Goal: Task Accomplishment & Management: Manage account settings

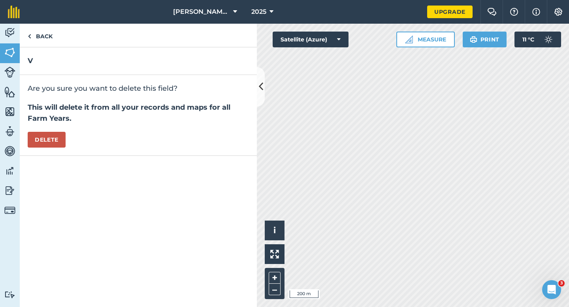
click at [70, 132] on div "Are you sure you want to delete this field? This will delete it from all your r…" at bounding box center [138, 115] width 237 height 81
click at [65, 134] on button "Delete" at bounding box center [47, 140] width 38 height 16
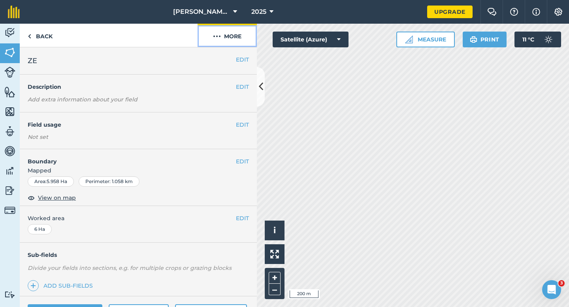
click at [241, 36] on button "More" at bounding box center [226, 35] width 59 height 23
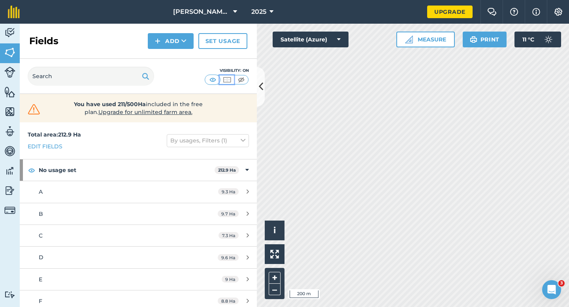
click at [222, 76] on img at bounding box center [227, 80] width 10 height 8
click at [216, 85] on div "Visibility: Border" at bounding box center [227, 76] width 44 height 17
click at [216, 75] on div "Visibility: Border" at bounding box center [227, 76] width 44 height 17
click at [215, 77] on img at bounding box center [213, 80] width 10 height 8
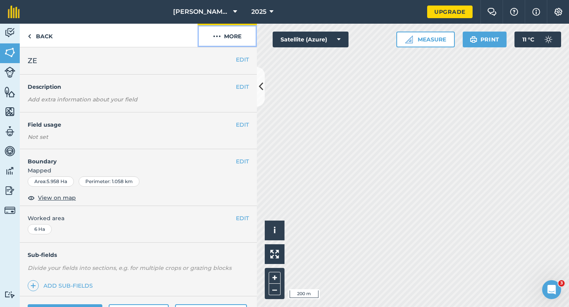
click at [230, 37] on button "More" at bounding box center [226, 35] width 59 height 23
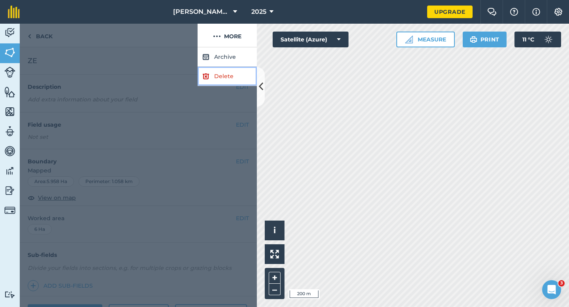
click at [230, 76] on link "Delete" at bounding box center [226, 76] width 59 height 19
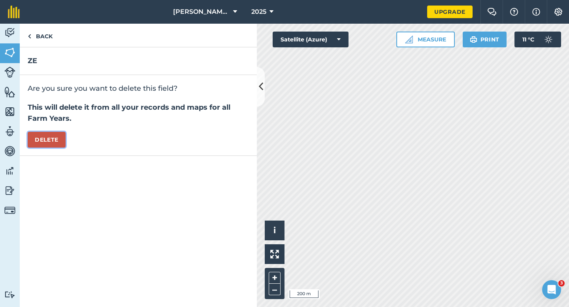
click at [66, 141] on button "Delete" at bounding box center [47, 140] width 38 height 16
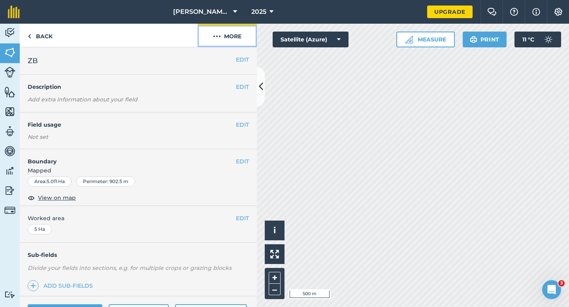
click at [228, 37] on button "More" at bounding box center [226, 35] width 59 height 23
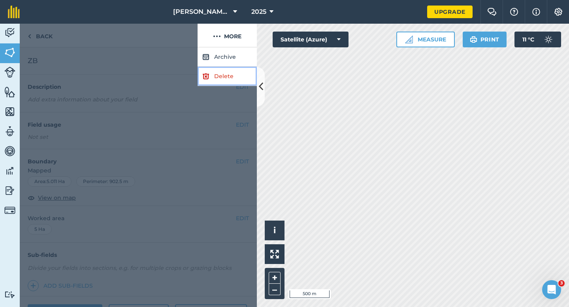
click at [229, 79] on link "Delete" at bounding box center [226, 76] width 59 height 19
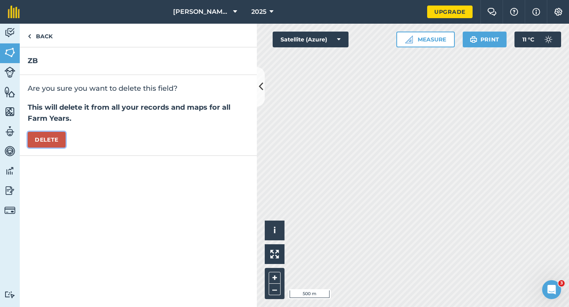
click at [60, 136] on button "Delete" at bounding box center [47, 140] width 38 height 16
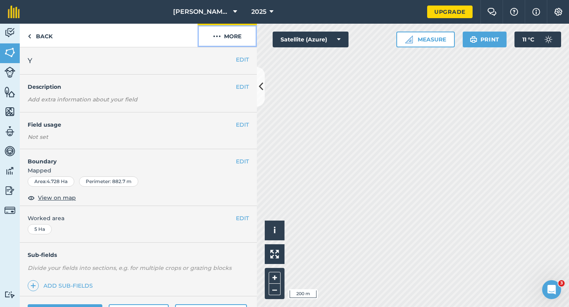
click at [225, 41] on button "More" at bounding box center [226, 35] width 59 height 23
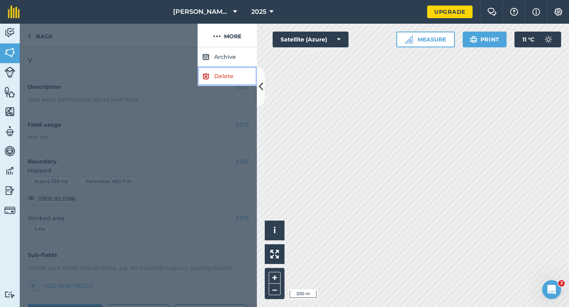
click at [240, 73] on link "Delete" at bounding box center [226, 76] width 59 height 19
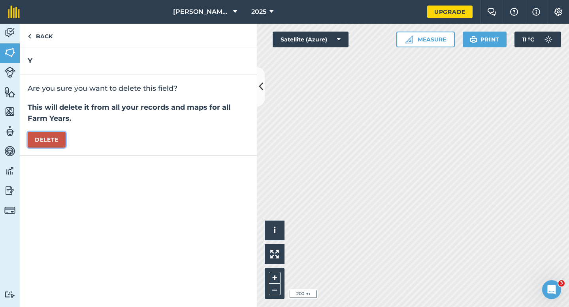
click at [55, 133] on button "Delete" at bounding box center [47, 140] width 38 height 16
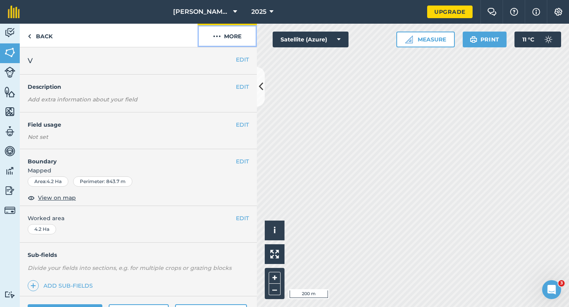
click at [215, 41] on button "More" at bounding box center [226, 35] width 59 height 23
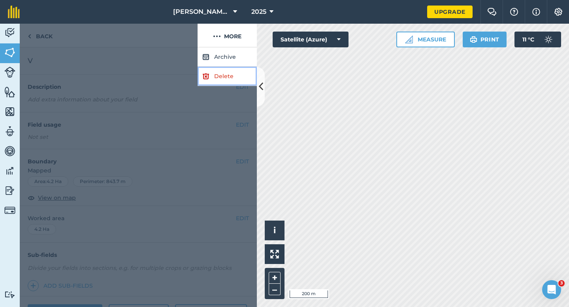
click at [220, 77] on link "Delete" at bounding box center [226, 76] width 59 height 19
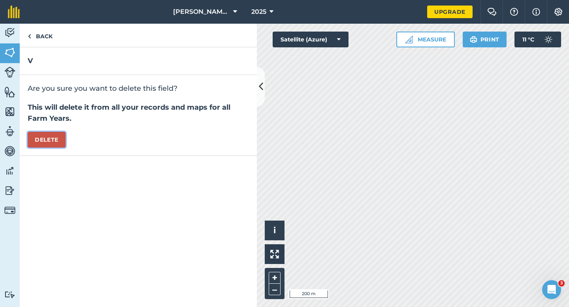
click at [52, 145] on button "Delete" at bounding box center [47, 140] width 38 height 16
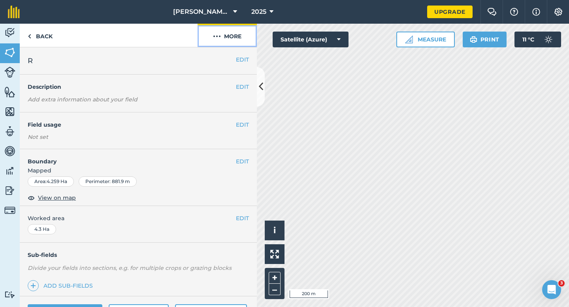
click at [239, 39] on button "More" at bounding box center [226, 35] width 59 height 23
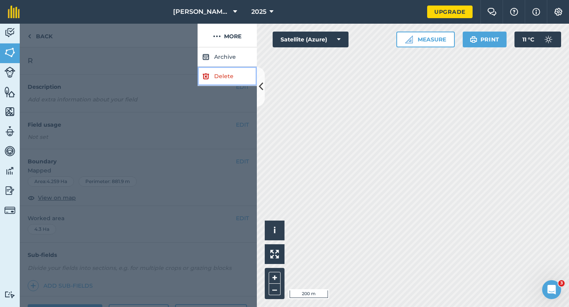
click at [239, 83] on link "Delete" at bounding box center [226, 76] width 59 height 19
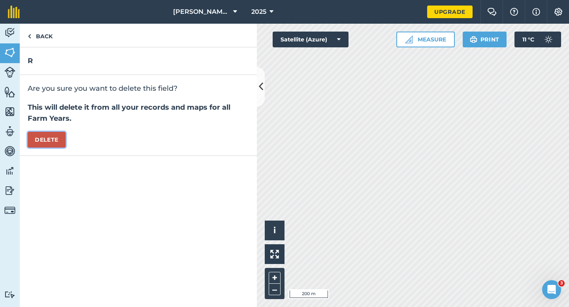
click at [43, 144] on button "Delete" at bounding box center [47, 140] width 38 height 16
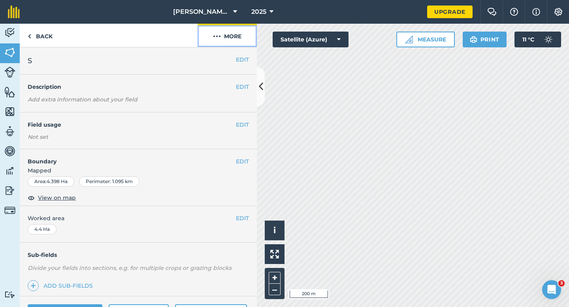
click at [233, 44] on button "More" at bounding box center [226, 35] width 59 height 23
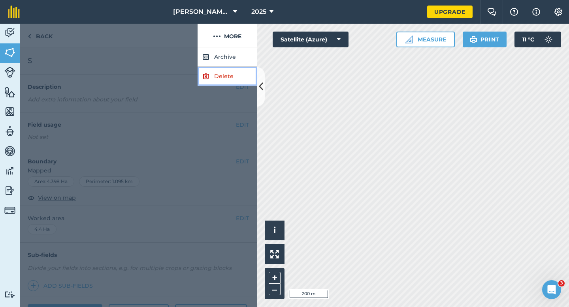
click at [233, 70] on link "Delete" at bounding box center [226, 76] width 59 height 19
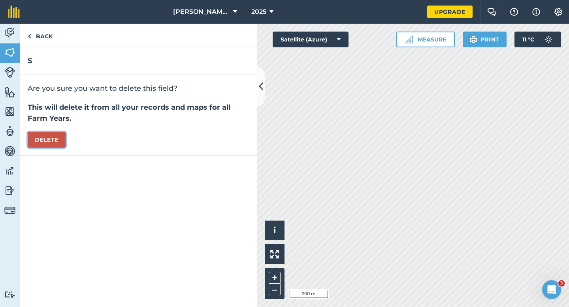
click at [46, 145] on button "Delete" at bounding box center [47, 140] width 38 height 16
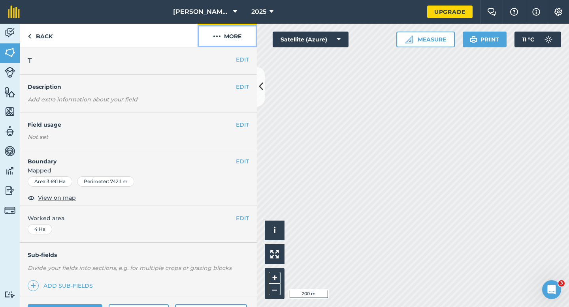
click at [228, 38] on button "More" at bounding box center [226, 35] width 59 height 23
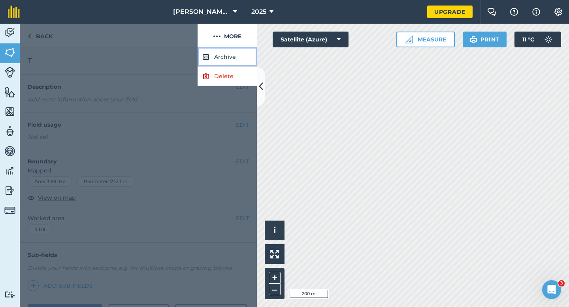
click at [228, 65] on button "Archive" at bounding box center [226, 56] width 59 height 19
click at [238, 37] on button "More" at bounding box center [226, 35] width 59 height 23
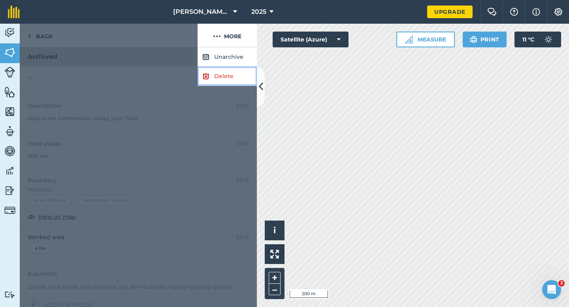
click at [238, 84] on link "Delete" at bounding box center [226, 76] width 59 height 19
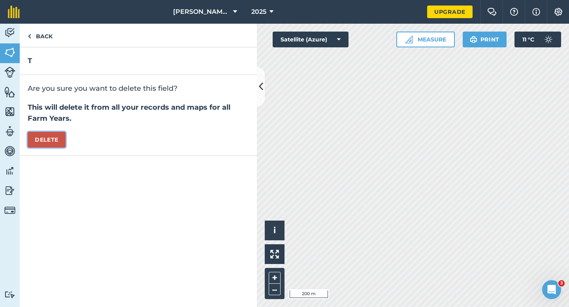
click at [39, 133] on button "Delete" at bounding box center [47, 140] width 38 height 16
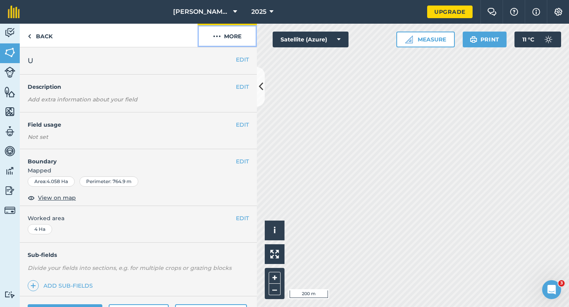
click at [231, 43] on button "More" at bounding box center [226, 35] width 59 height 23
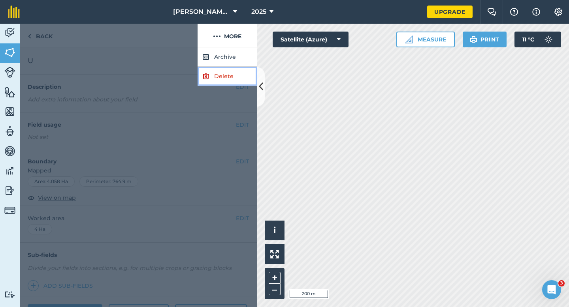
click at [231, 71] on link "Delete" at bounding box center [226, 76] width 59 height 19
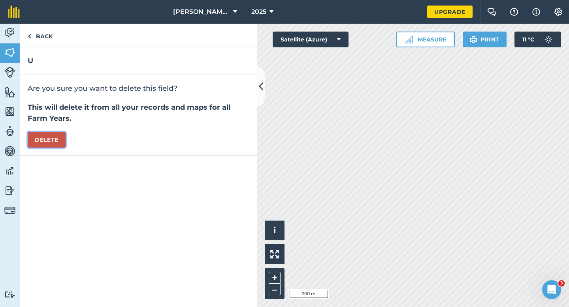
click at [39, 139] on button "Delete" at bounding box center [47, 140] width 38 height 16
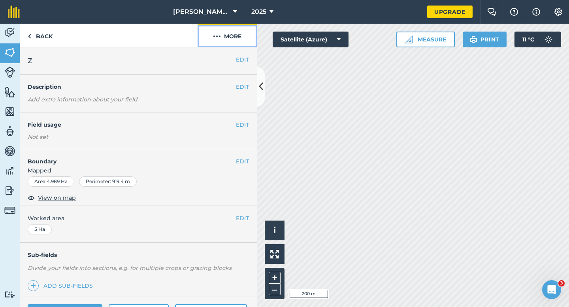
click at [234, 29] on button "More" at bounding box center [226, 35] width 59 height 23
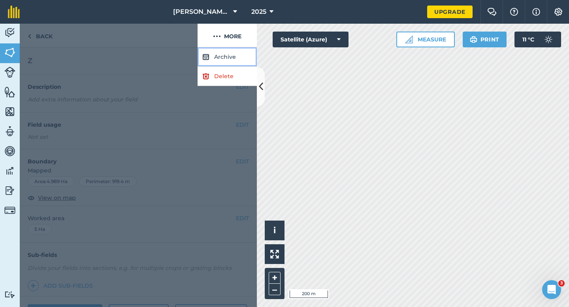
click at [234, 64] on button "Archive" at bounding box center [226, 56] width 59 height 19
click at [234, 38] on button "More" at bounding box center [226, 35] width 59 height 23
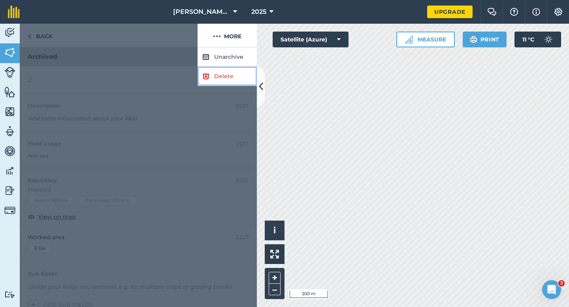
click at [230, 71] on link "Delete" at bounding box center [226, 76] width 59 height 19
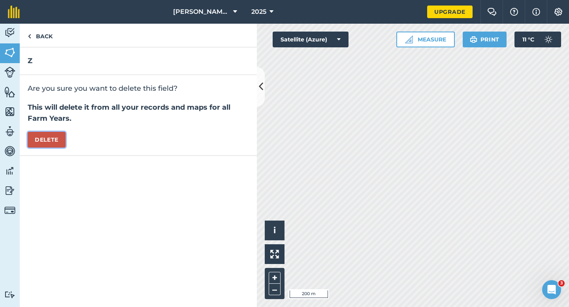
click at [49, 135] on button "Delete" at bounding box center [47, 140] width 38 height 16
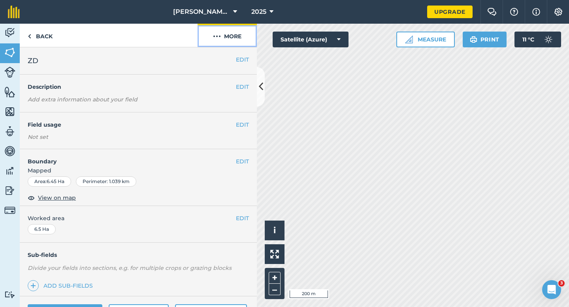
click at [239, 39] on button "More" at bounding box center [226, 35] width 59 height 23
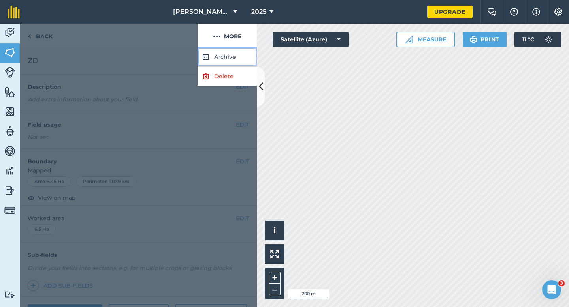
click at [239, 65] on button "Archive" at bounding box center [226, 56] width 59 height 19
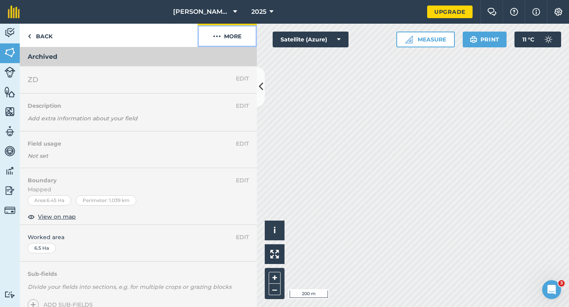
click at [235, 34] on button "More" at bounding box center [226, 35] width 59 height 23
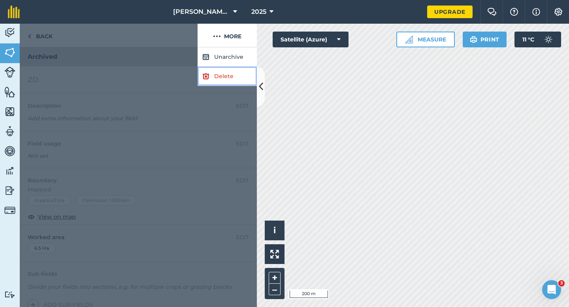
click at [234, 76] on link "Delete" at bounding box center [226, 76] width 59 height 19
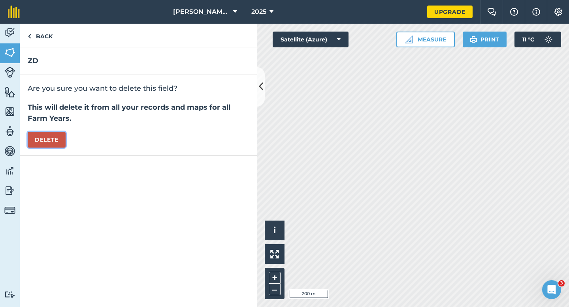
click at [45, 140] on button "Delete" at bounding box center [47, 140] width 38 height 16
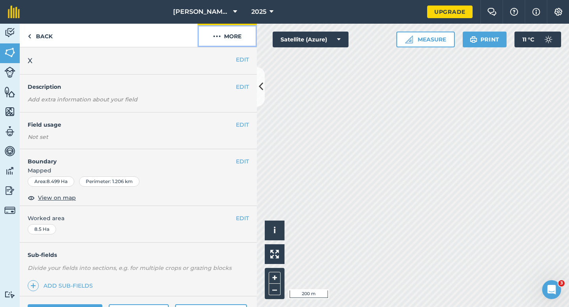
click at [222, 42] on button "More" at bounding box center [226, 35] width 59 height 23
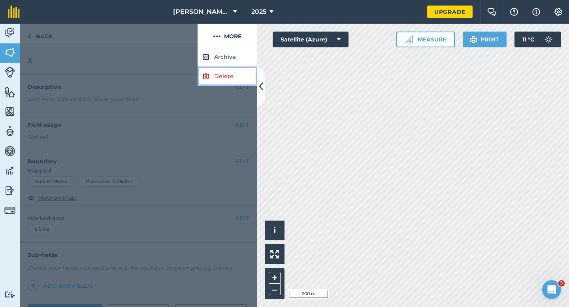
click at [222, 71] on link "Delete" at bounding box center [226, 76] width 59 height 19
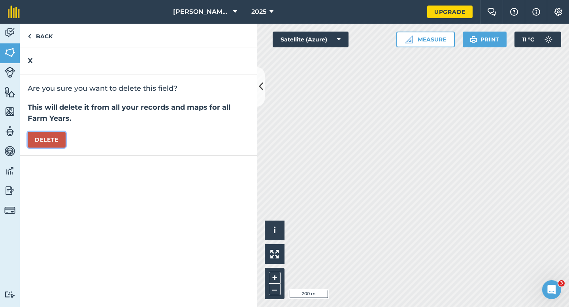
click at [51, 142] on button "Delete" at bounding box center [47, 140] width 38 height 16
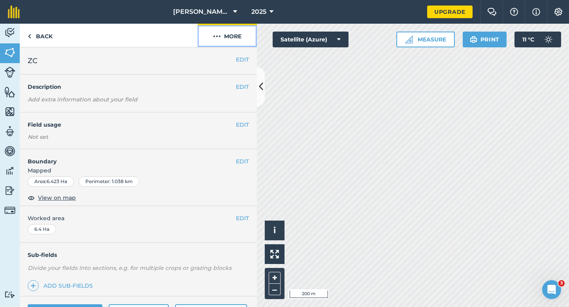
click at [222, 35] on button "More" at bounding box center [226, 35] width 59 height 23
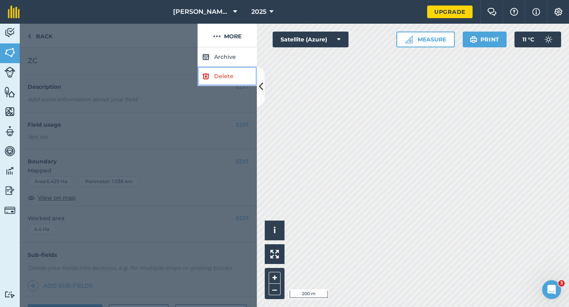
click at [224, 76] on link "Delete" at bounding box center [226, 76] width 59 height 19
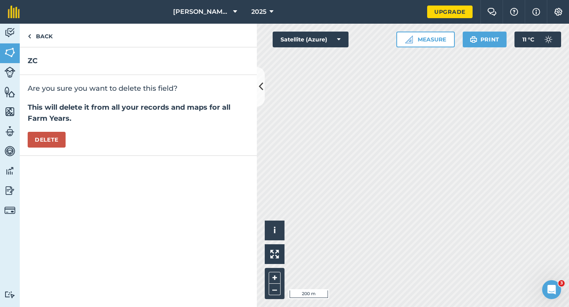
click at [26, 139] on div "Are you sure you want to delete this field? This will delete it from all your r…" at bounding box center [138, 115] width 237 height 81
click at [56, 139] on button "Delete" at bounding box center [47, 140] width 38 height 16
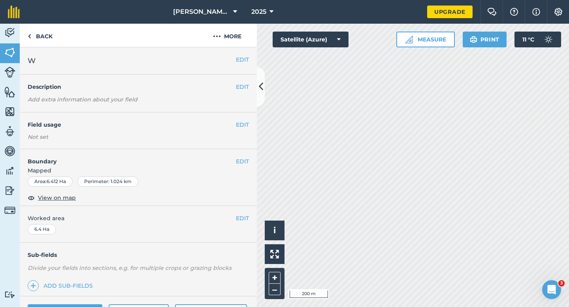
click at [242, 49] on div "EDIT W" at bounding box center [138, 60] width 237 height 27
click at [237, 41] on button "More" at bounding box center [226, 35] width 59 height 23
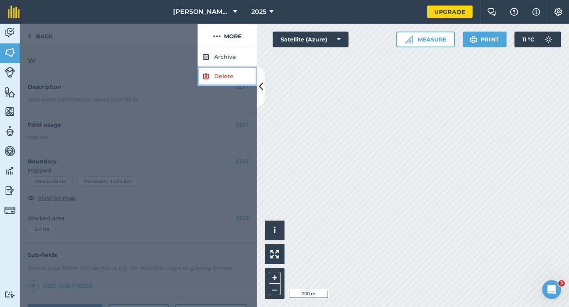
click at [237, 71] on link "Delete" at bounding box center [226, 76] width 59 height 19
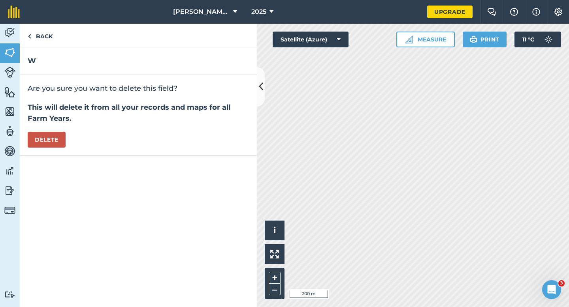
click at [56, 148] on div "Are you sure you want to delete this field? This will delete it from all your r…" at bounding box center [138, 115] width 237 height 81
click at [56, 145] on button "Delete" at bounding box center [47, 140] width 38 height 16
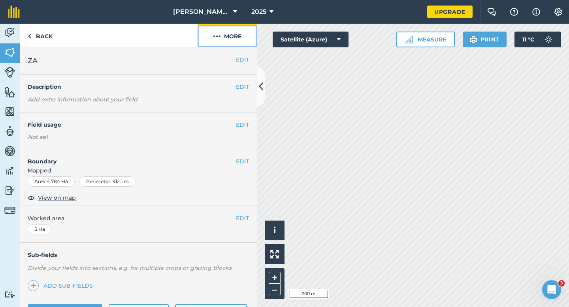
click at [244, 37] on button "More" at bounding box center [226, 35] width 59 height 23
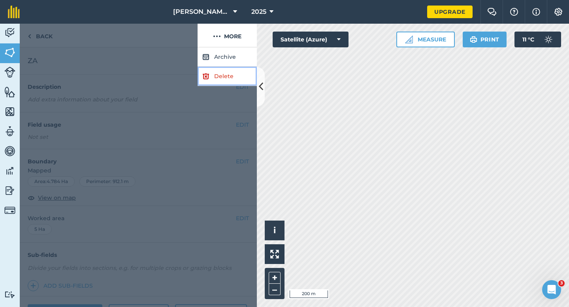
click at [244, 73] on link "Delete" at bounding box center [226, 76] width 59 height 19
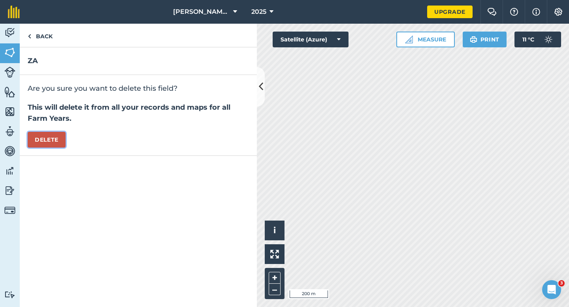
click at [49, 145] on button "Delete" at bounding box center [47, 140] width 38 height 16
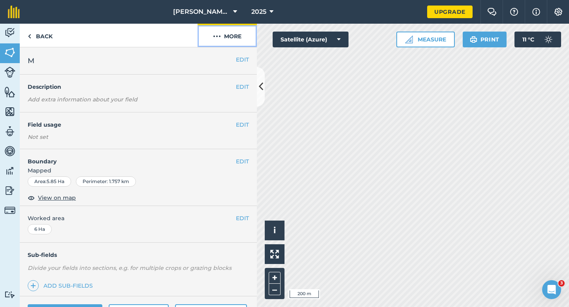
click at [239, 45] on button "More" at bounding box center [226, 35] width 59 height 23
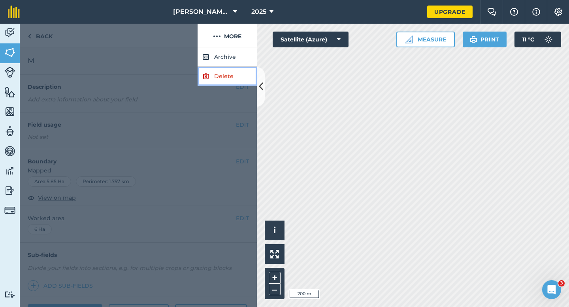
click at [239, 76] on link "Delete" at bounding box center [226, 76] width 59 height 19
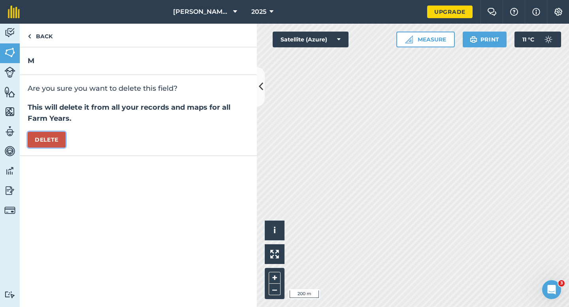
click at [45, 143] on button "Delete" at bounding box center [47, 140] width 38 height 16
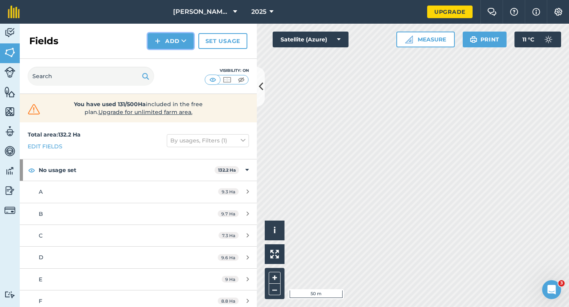
click at [156, 41] on img at bounding box center [158, 40] width 6 height 9
click at [160, 53] on link "Draw" at bounding box center [170, 58] width 43 height 17
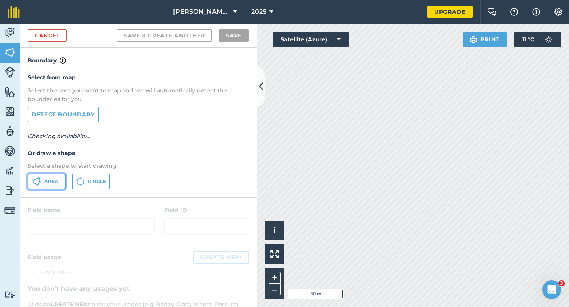
click at [54, 182] on span "Area" at bounding box center [51, 182] width 14 height 6
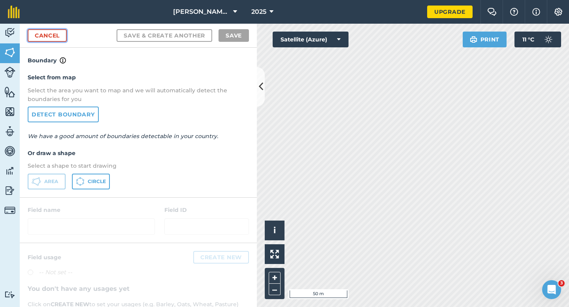
click at [62, 34] on link "Cancel" at bounding box center [47, 35] width 39 height 13
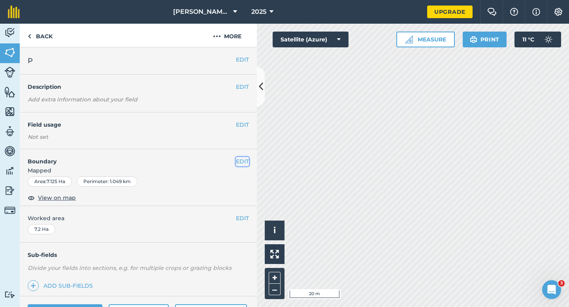
click at [236, 158] on button "EDIT" at bounding box center [242, 161] width 13 height 9
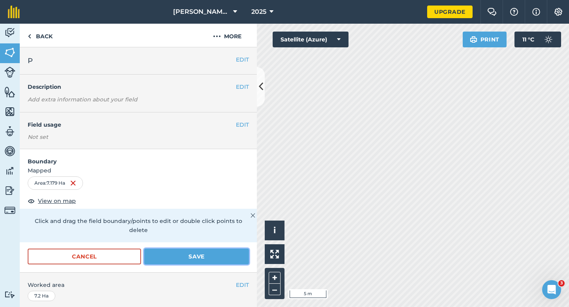
click at [233, 250] on button "Save" at bounding box center [196, 257] width 105 height 16
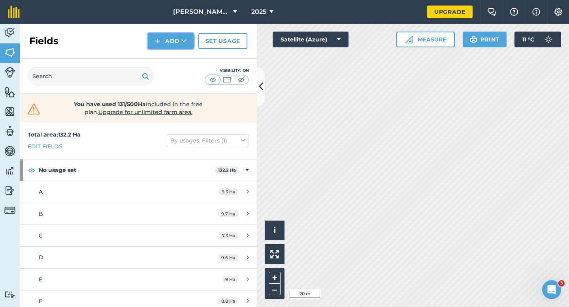
click at [180, 41] on button "Add" at bounding box center [171, 41] width 46 height 16
click at [180, 54] on link "Draw" at bounding box center [170, 58] width 43 height 17
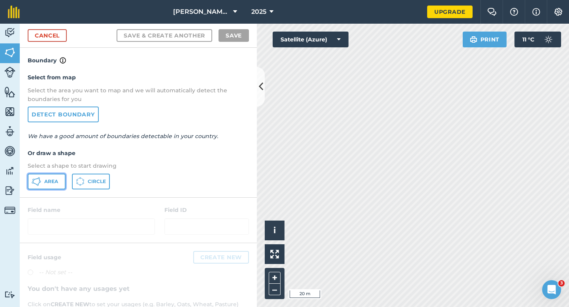
click at [35, 180] on icon at bounding box center [36, 181] width 9 height 9
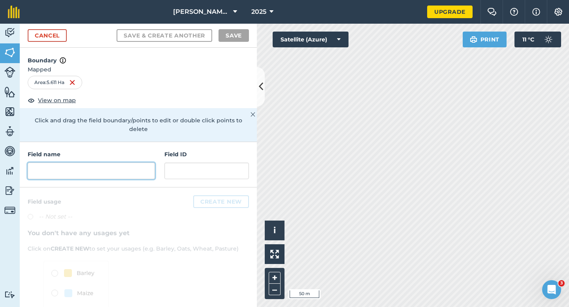
click at [96, 170] on input "text" at bounding box center [91, 171] width 127 height 17
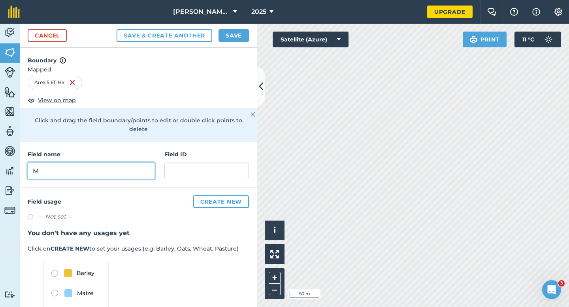
type input "M"
click at [239, 31] on button "Save" at bounding box center [233, 35] width 30 height 13
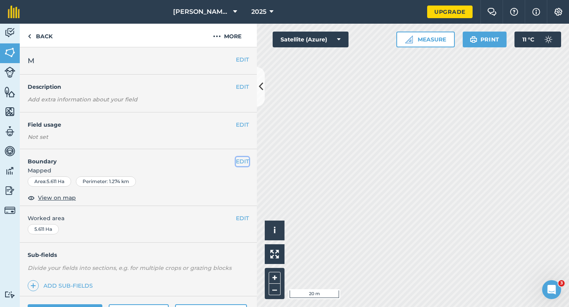
click at [238, 159] on button "EDIT" at bounding box center [242, 161] width 13 height 9
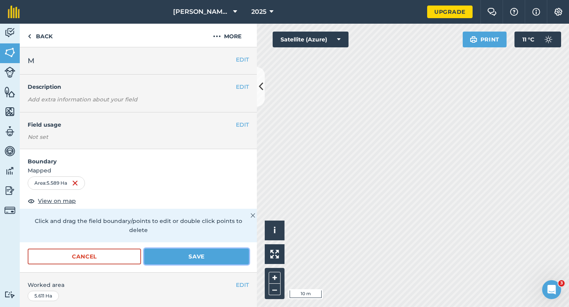
click at [229, 249] on button "Save" at bounding box center [196, 257] width 105 height 16
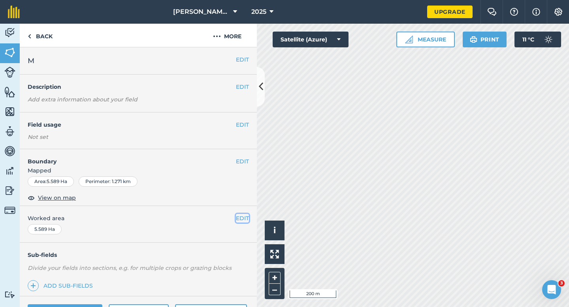
click at [237, 218] on button "EDIT" at bounding box center [242, 218] width 13 height 9
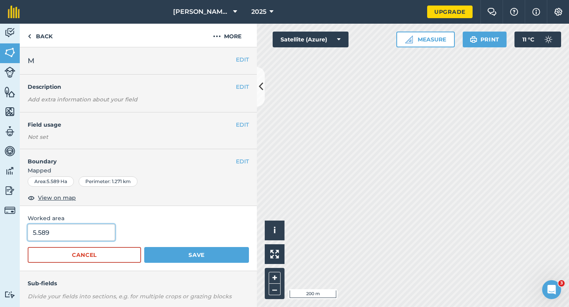
click at [92, 237] on input "5.589" at bounding box center [71, 232] width 87 height 17
type input "5.5"
click at [144, 247] on button "Save" at bounding box center [196, 255] width 105 height 16
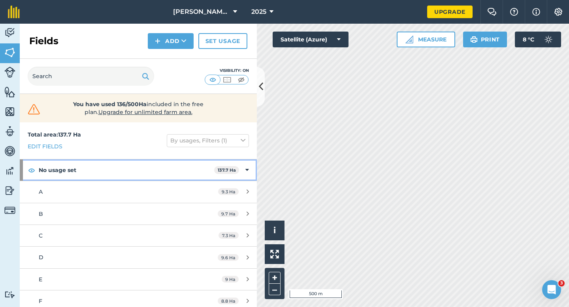
click at [229, 169] on strong "137.7 Ha" at bounding box center [227, 170] width 18 height 6
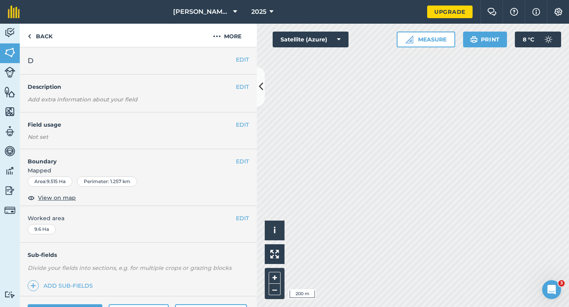
click at [243, 120] on div "EDIT Field usage Not set" at bounding box center [138, 131] width 237 height 37
click at [243, 122] on button "EDIT" at bounding box center [242, 124] width 13 height 9
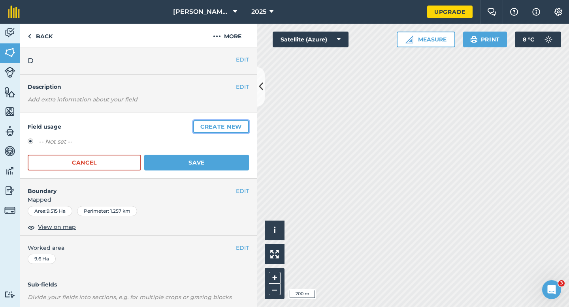
click at [243, 122] on button "Create new" at bounding box center [221, 126] width 56 height 13
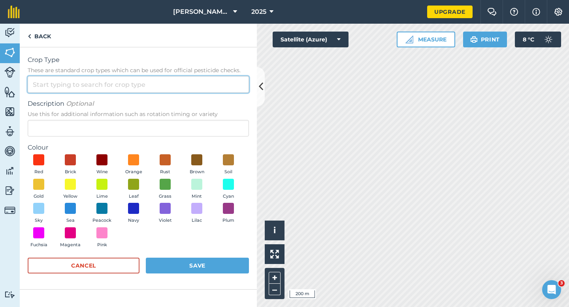
click at [213, 89] on input "Crop Type These are standard crop types which can be used for official pesticid…" at bounding box center [138, 84] width 221 height 17
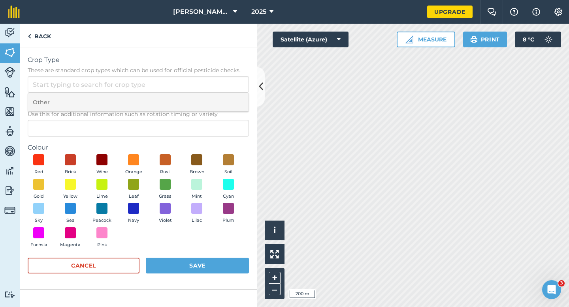
click at [213, 100] on li "Other" at bounding box center [138, 102] width 220 height 19
type input "Other"
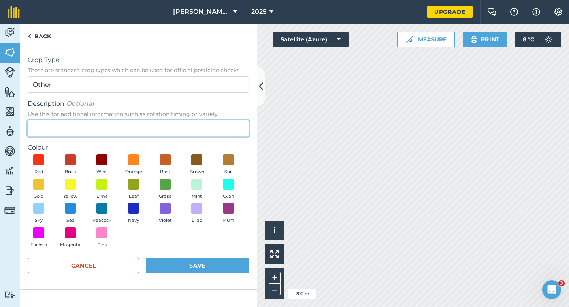
click at [213, 122] on input "Description Optional Use this for additional information such as rotation timin…" at bounding box center [138, 128] width 221 height 17
type input "Watties Peas"
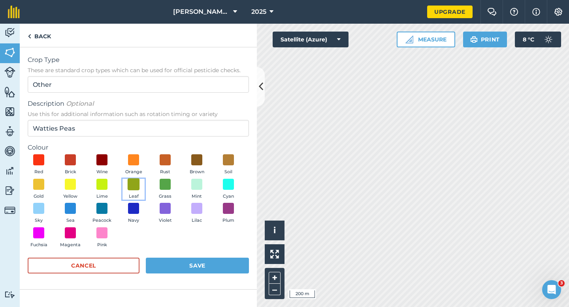
click at [135, 186] on span at bounding box center [134, 184] width 12 height 12
click at [173, 273] on button "Save" at bounding box center [197, 266] width 103 height 16
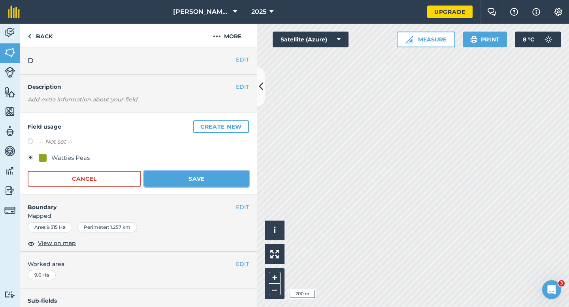
click at [213, 175] on button "Save" at bounding box center [196, 179] width 105 height 16
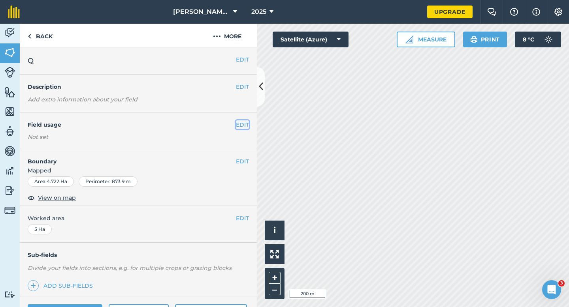
click at [242, 126] on button "EDIT" at bounding box center [242, 124] width 13 height 9
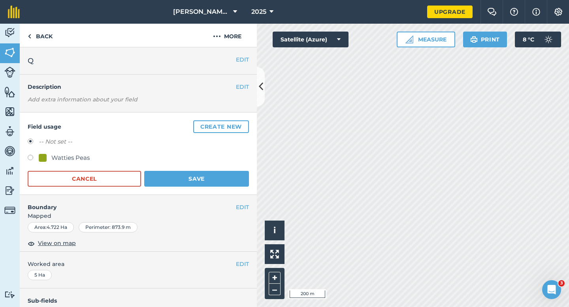
click at [59, 154] on div "Watties Peas" at bounding box center [70, 157] width 38 height 9
radio input "true"
radio input "false"
click at [221, 171] on button "Save" at bounding box center [196, 179] width 105 height 16
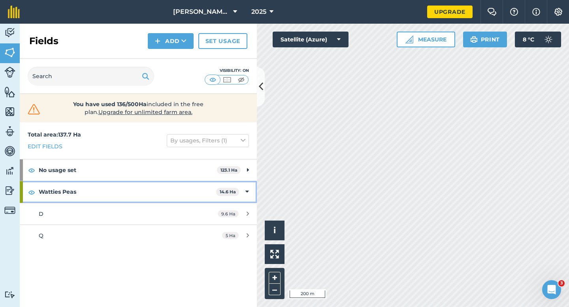
click at [247, 191] on icon at bounding box center [247, 192] width 4 height 9
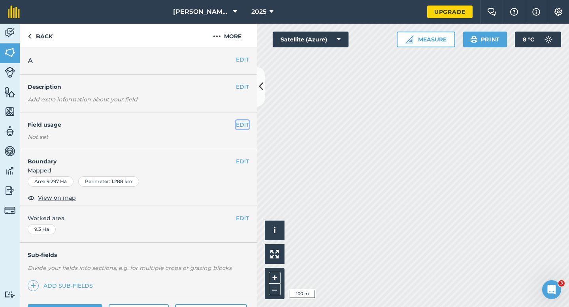
click at [242, 123] on button "EDIT" at bounding box center [242, 124] width 13 height 9
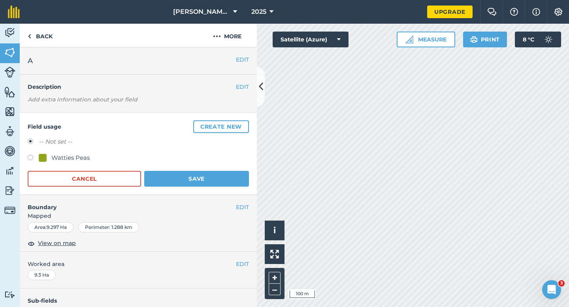
click at [242, 123] on button "Create new" at bounding box center [221, 126] width 56 height 13
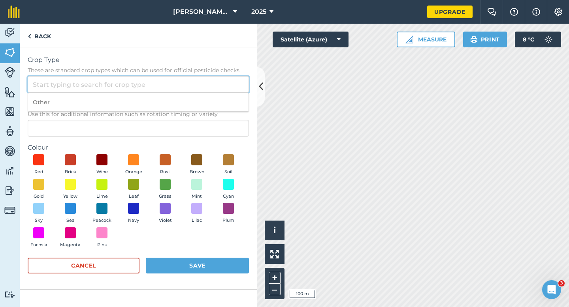
click at [224, 87] on input "Crop Type These are standard crop types which can be used for official pesticid…" at bounding box center [138, 84] width 221 height 17
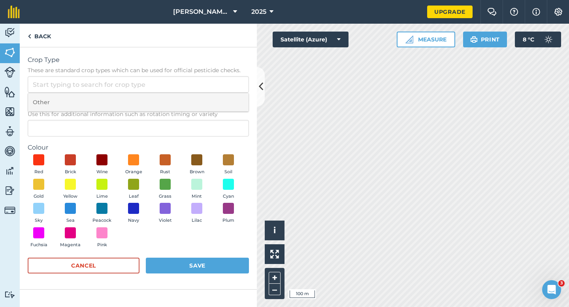
click at [224, 100] on li "Other" at bounding box center [138, 102] width 220 height 19
type input "Other"
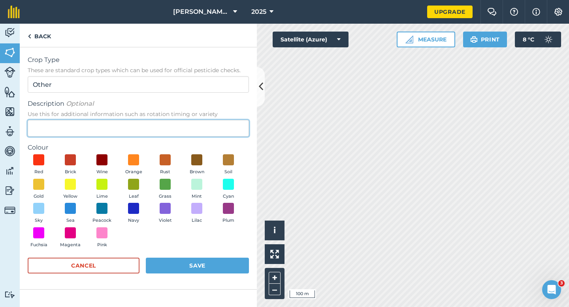
click at [220, 129] on input "Description Optional Use this for additional information such as rotation timin…" at bounding box center [138, 128] width 221 height 17
type input "Wheat"
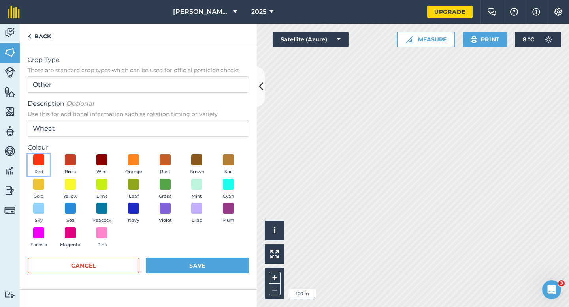
click at [45, 175] on button "Red" at bounding box center [39, 164] width 22 height 21
click at [44, 179] on span at bounding box center [38, 184] width 11 height 11
click at [252, 280] on div "Crop Type These are standard crop types which can be used for official pesticid…" at bounding box center [138, 168] width 237 height 243
click at [243, 264] on button "Save" at bounding box center [197, 266] width 103 height 16
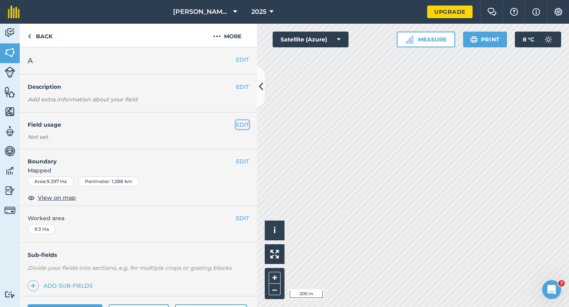
click at [242, 126] on button "EDIT" at bounding box center [242, 124] width 13 height 9
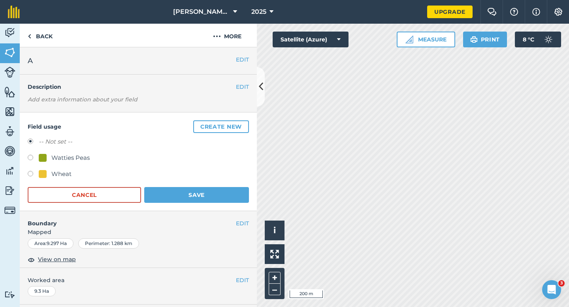
click at [60, 175] on div "Wheat" at bounding box center [61, 173] width 20 height 9
radio input "true"
radio input "false"
click at [181, 194] on button "Save" at bounding box center [196, 195] width 105 height 16
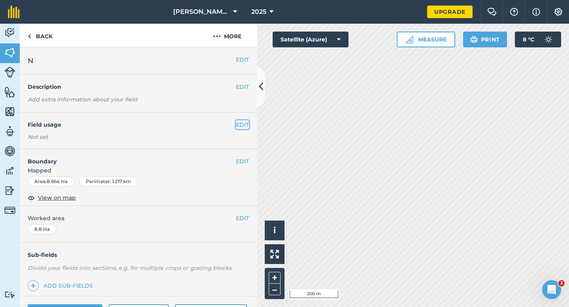
click at [248, 124] on button "EDIT" at bounding box center [242, 124] width 13 height 9
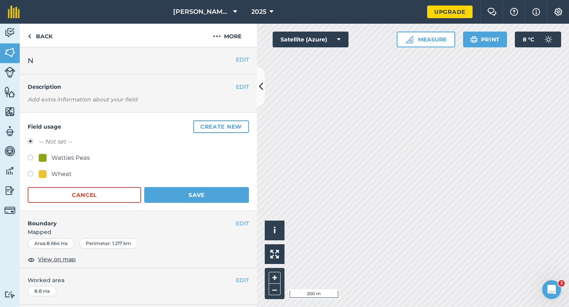
click at [49, 173] on div "Wheat" at bounding box center [55, 173] width 33 height 9
radio input "true"
radio input "false"
click at [178, 201] on button "Save" at bounding box center [196, 195] width 105 height 16
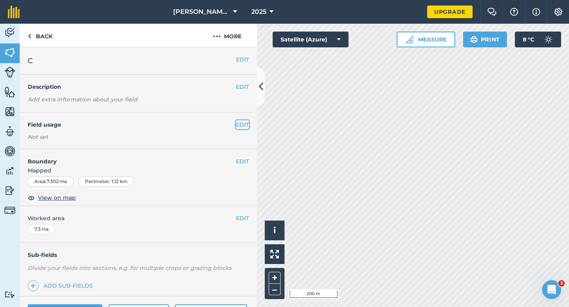
click at [239, 124] on button "EDIT" at bounding box center [242, 124] width 13 height 9
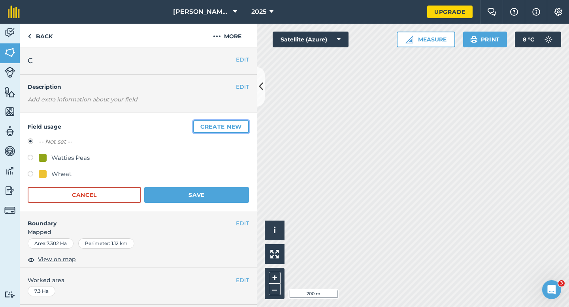
click at [239, 124] on button "Create new" at bounding box center [221, 126] width 56 height 13
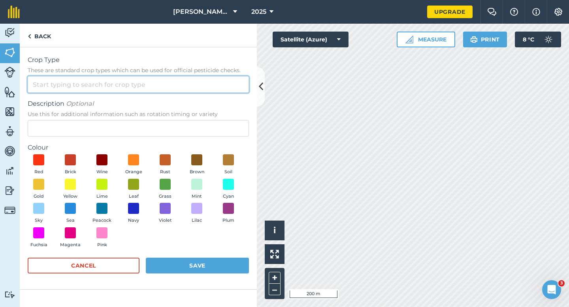
click at [214, 92] on div at bounding box center [138, 84] width 221 height 17
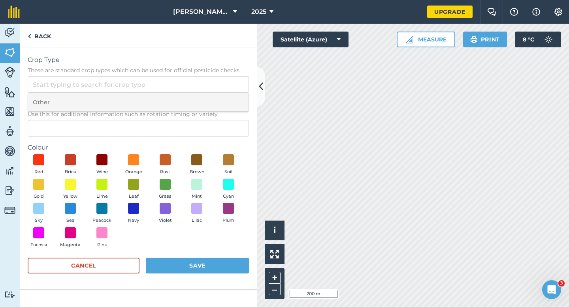
click at [214, 102] on li "Other" at bounding box center [138, 102] width 220 height 19
type input "Other"
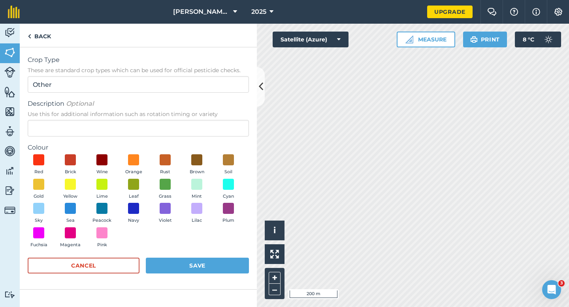
click at [214, 116] on span "Use this for additional information such as rotation timing or variety" at bounding box center [138, 114] width 221 height 8
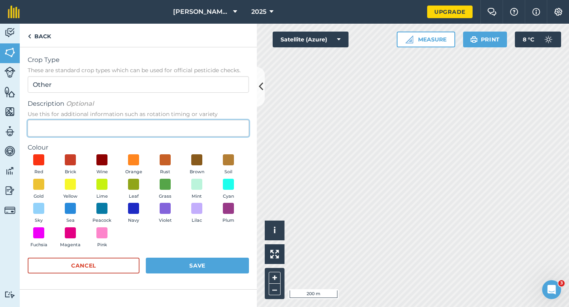
click at [214, 120] on input "Description Optional Use this for additional information such as rotation timin…" at bounding box center [138, 128] width 221 height 17
click at [214, 124] on input "Description Optional Use this for additional information such as rotation timin…" at bounding box center [138, 128] width 221 height 17
type input "Grass Seed"
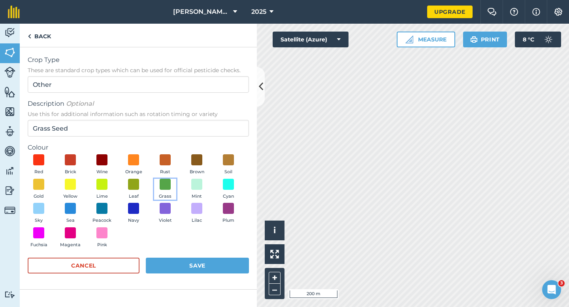
click at [169, 190] on button "Grass" at bounding box center [165, 189] width 22 height 21
click at [186, 269] on button "Save" at bounding box center [197, 266] width 103 height 16
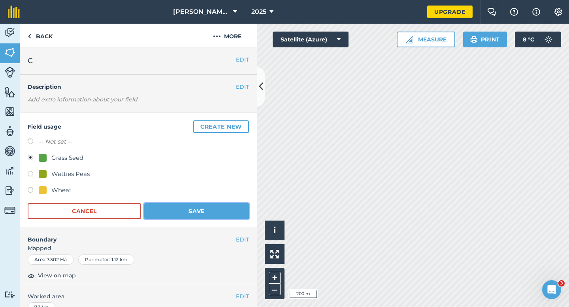
click at [214, 217] on button "Save" at bounding box center [196, 211] width 105 height 16
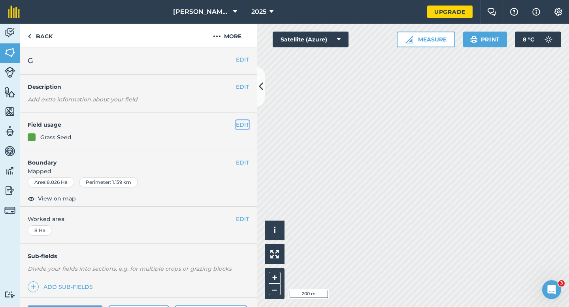
click at [241, 121] on button "EDIT" at bounding box center [242, 124] width 13 height 9
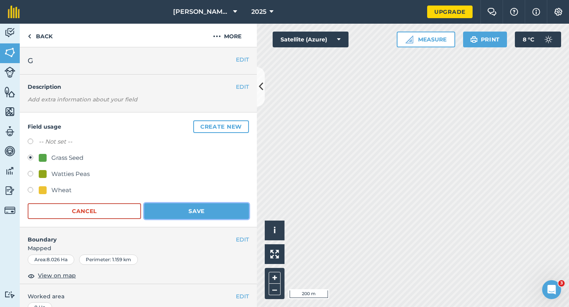
click at [165, 209] on button "Save" at bounding box center [196, 211] width 105 height 16
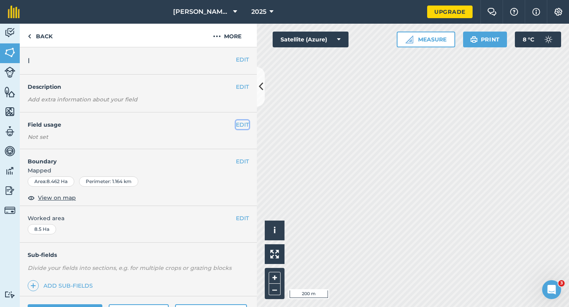
click at [243, 124] on button "EDIT" at bounding box center [242, 124] width 13 height 9
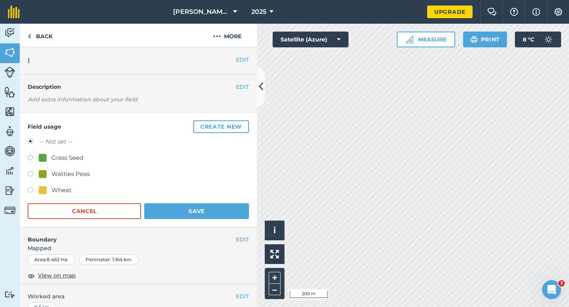
click at [70, 157] on div "Grass Seed" at bounding box center [67, 157] width 32 height 9
radio input "true"
radio input "false"
click at [193, 215] on button "Save" at bounding box center [196, 211] width 105 height 16
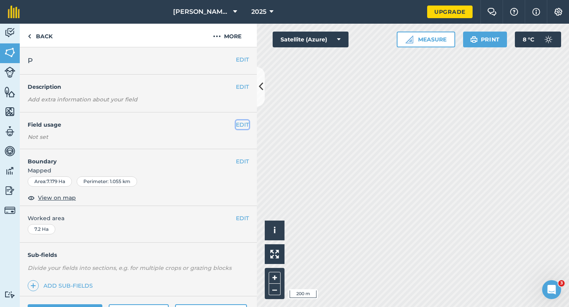
click at [243, 124] on button "EDIT" at bounding box center [242, 124] width 13 height 9
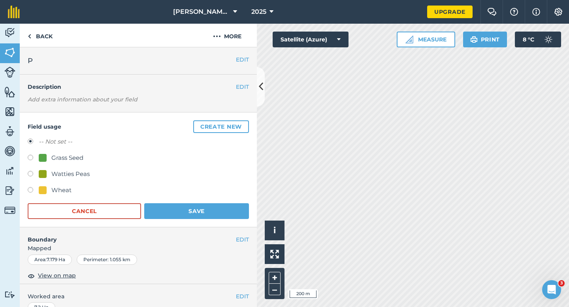
click at [68, 154] on div "Grass Seed" at bounding box center [67, 157] width 32 height 9
radio input "true"
radio input "false"
click at [193, 215] on button "Save" at bounding box center [196, 211] width 105 height 16
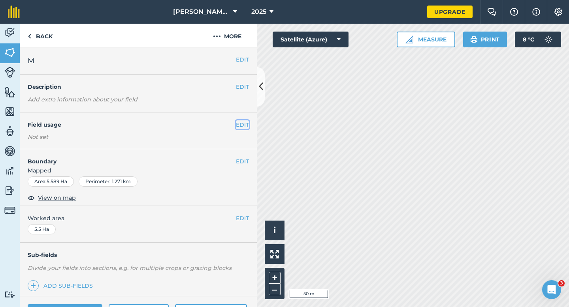
click at [243, 127] on button "EDIT" at bounding box center [242, 124] width 13 height 9
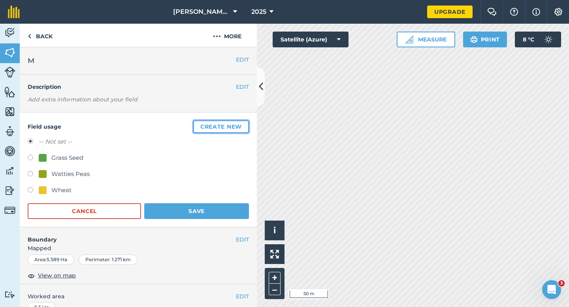
click at [243, 127] on button "Create new" at bounding box center [221, 126] width 56 height 13
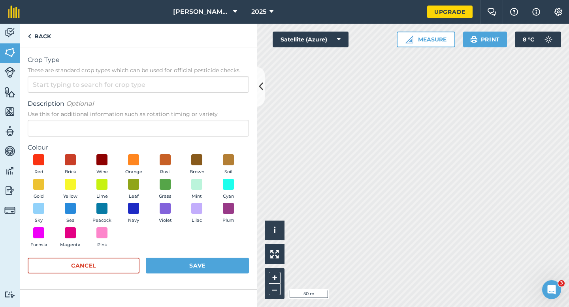
click at [239, 93] on form "Crop Type These are standard crop types which can be used for official pesticid…" at bounding box center [138, 168] width 221 height 226
click at [239, 86] on input "Crop Type These are standard crop types which can be used for official pesticid…" at bounding box center [138, 84] width 221 height 17
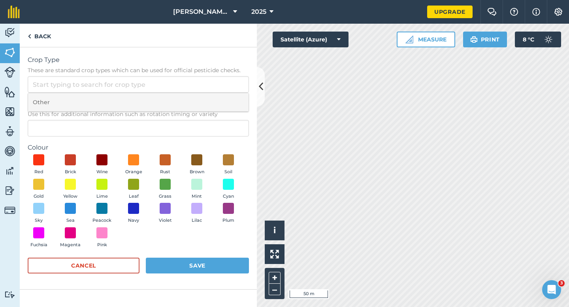
click at [239, 96] on li "Other" at bounding box center [138, 102] width 220 height 19
type input "Other"
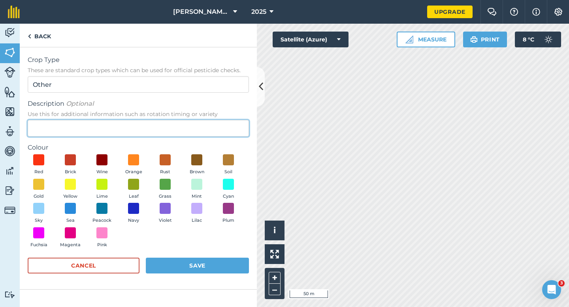
click at [235, 122] on input "Description Optional Use this for additional information such as rotation timin…" at bounding box center [138, 128] width 221 height 17
type input "Lucerne"
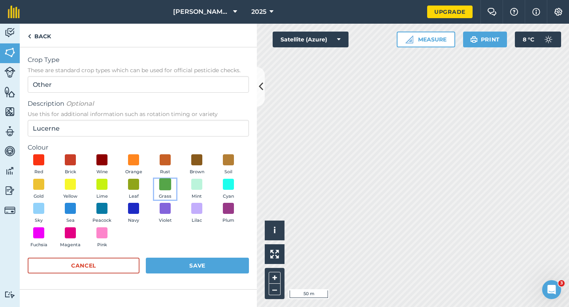
click at [170, 184] on span at bounding box center [165, 184] width 12 height 12
click at [190, 269] on button "Save" at bounding box center [197, 266] width 103 height 16
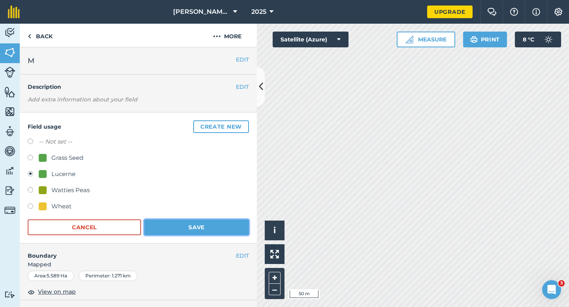
click at [224, 231] on button "Save" at bounding box center [196, 228] width 105 height 16
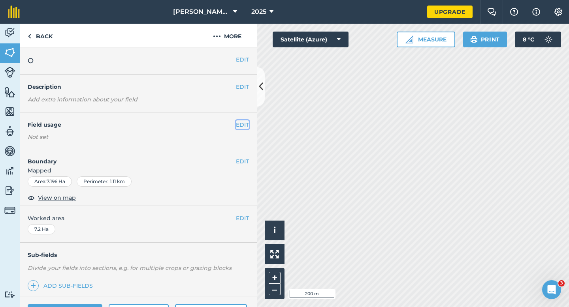
click at [238, 126] on button "EDIT" at bounding box center [242, 124] width 13 height 9
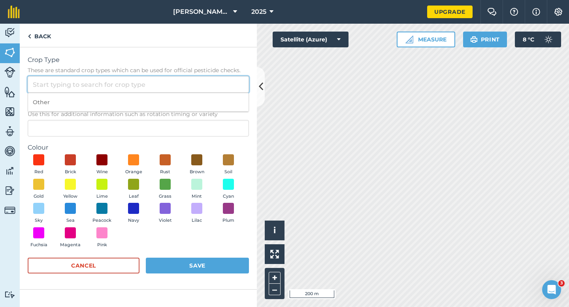
click at [217, 92] on input "Crop Type These are standard crop types which can be used for official pesticid…" at bounding box center [138, 84] width 221 height 17
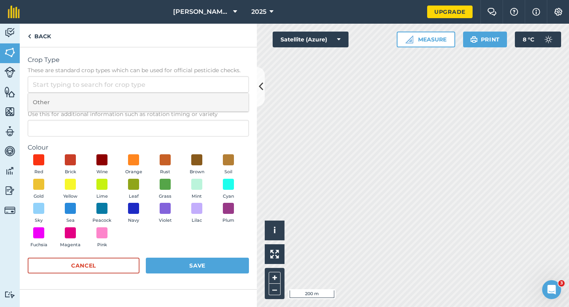
click at [217, 99] on li "Other" at bounding box center [138, 102] width 220 height 19
type input "Other"
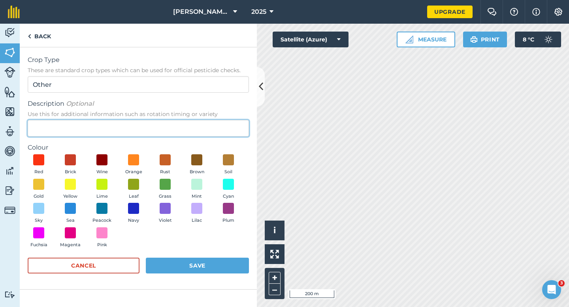
click at [217, 121] on input "Description Optional Use this for additional information such as rotation timin…" at bounding box center [138, 128] width 221 height 17
type input "Clover Seed"
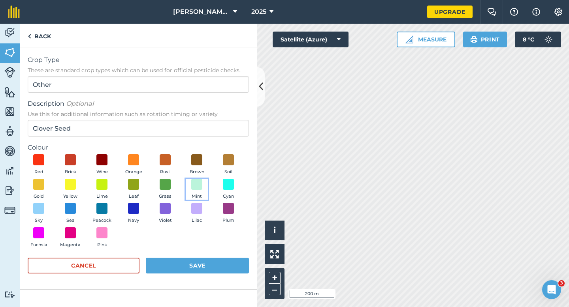
click at [194, 195] on span "Mint" at bounding box center [197, 196] width 10 height 7
click at [216, 267] on button "Save" at bounding box center [197, 266] width 103 height 16
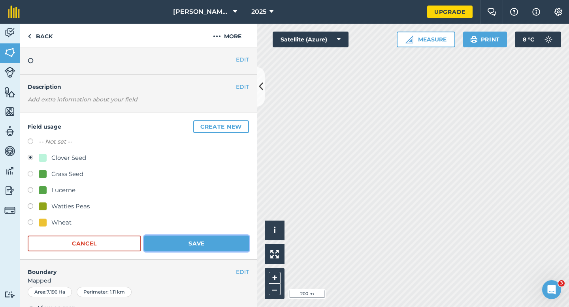
click at [218, 238] on button "Save" at bounding box center [196, 244] width 105 height 16
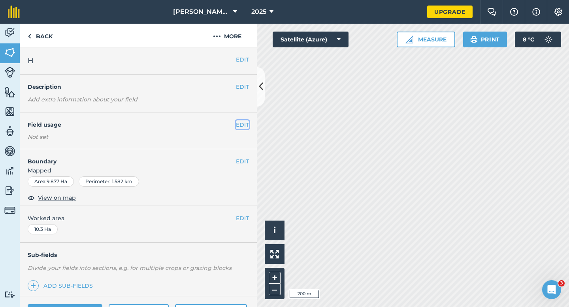
click at [245, 127] on button "EDIT" at bounding box center [242, 124] width 13 height 9
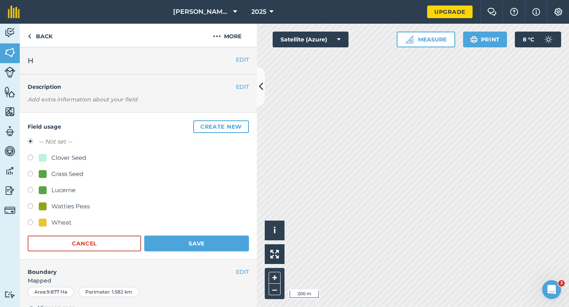
click at [71, 161] on div "Clover Seed" at bounding box center [68, 157] width 35 height 9
radio input "true"
radio input "false"
click at [211, 257] on div "Field usage Create new -- Not set -- Clover Seed Grass Seed Lucerne Watties Pea…" at bounding box center [138, 186] width 237 height 147
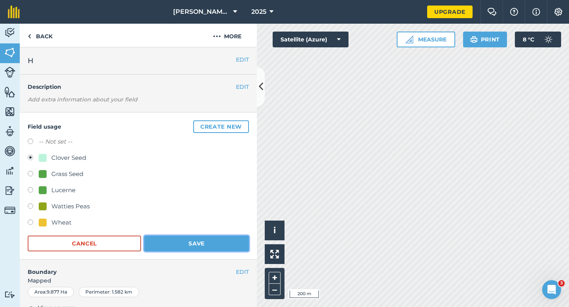
click at [211, 246] on button "Save" at bounding box center [196, 244] width 105 height 16
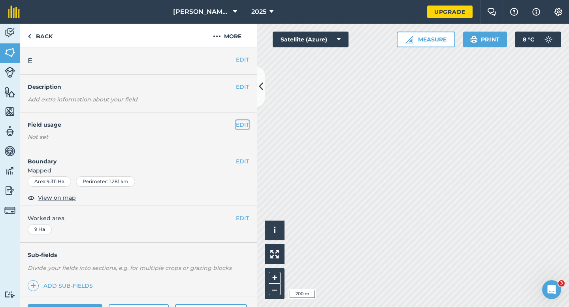
click at [244, 124] on button "EDIT" at bounding box center [242, 124] width 13 height 9
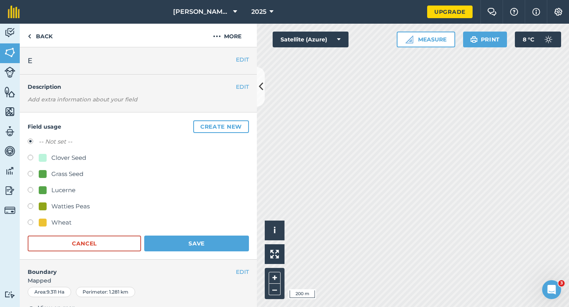
click at [67, 224] on div "Wheat" at bounding box center [61, 222] width 20 height 9
radio input "true"
radio input "false"
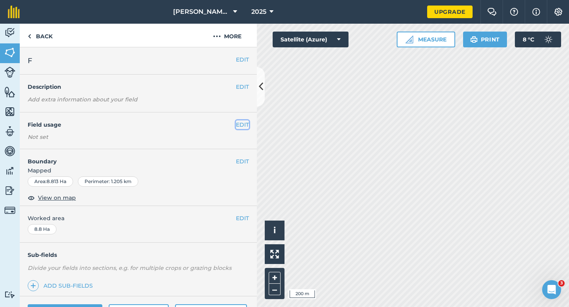
click at [242, 128] on button "EDIT" at bounding box center [242, 124] width 13 height 9
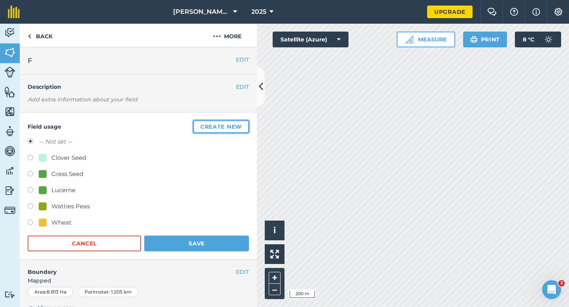
click at [242, 128] on button "Create new" at bounding box center [221, 126] width 56 height 13
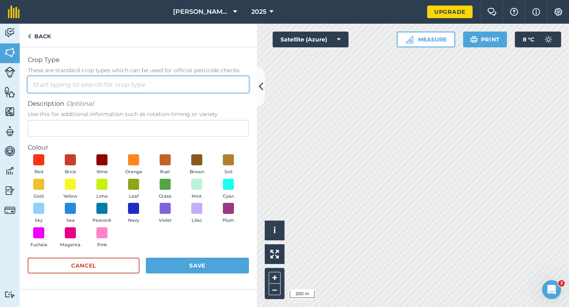
click at [213, 91] on input "Crop Type These are standard crop types which can be used for official pesticid…" at bounding box center [138, 84] width 221 height 17
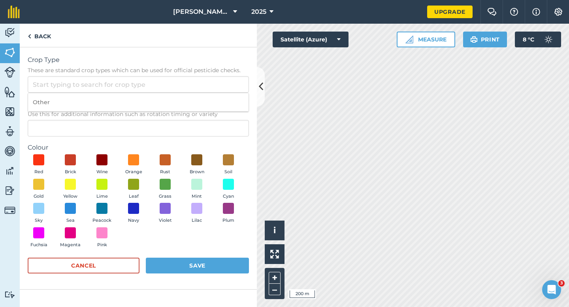
click at [213, 102] on li "Other" at bounding box center [138, 102] width 220 height 19
type input "Other"
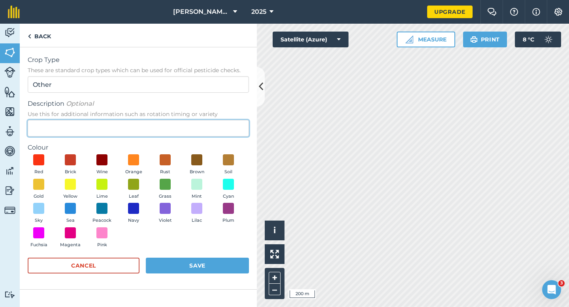
click at [211, 126] on input "Description Optional Use this for additional information such as rotation timin…" at bounding box center [138, 128] width 221 height 17
type input "Chard Seed"
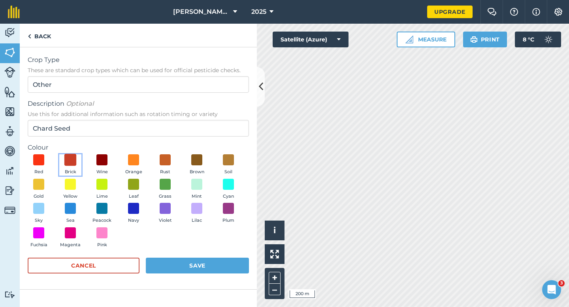
click at [65, 162] on span at bounding box center [70, 160] width 12 height 12
click at [199, 274] on div "Cancel Save" at bounding box center [138, 270] width 221 height 24
click at [205, 268] on button "Save" at bounding box center [197, 266] width 103 height 16
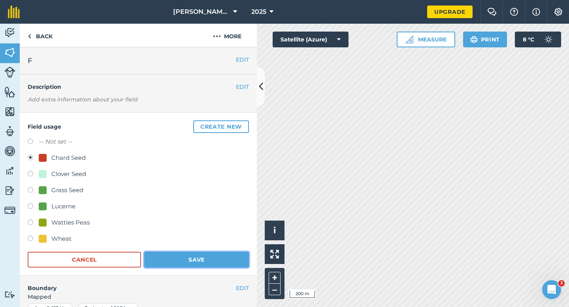
click at [219, 260] on button "Save" at bounding box center [196, 260] width 105 height 16
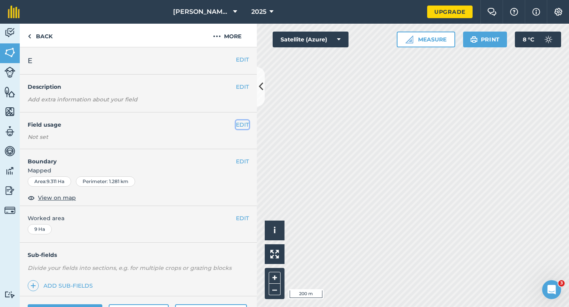
click at [245, 128] on button "EDIT" at bounding box center [242, 124] width 13 height 9
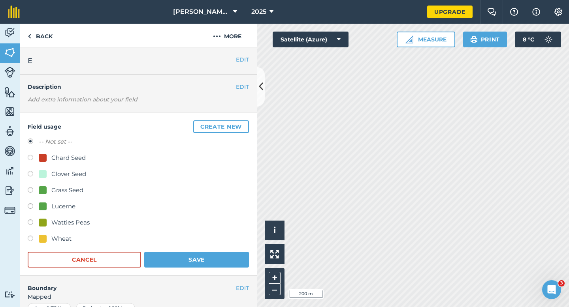
click at [62, 239] on div "Wheat" at bounding box center [61, 238] width 20 height 9
radio input "true"
radio input "false"
click at [213, 248] on form "-- Not set -- Chard Seed Clover Seed Grass Seed Lucerne Watties Peas Wheat Canc…" at bounding box center [138, 202] width 221 height 131
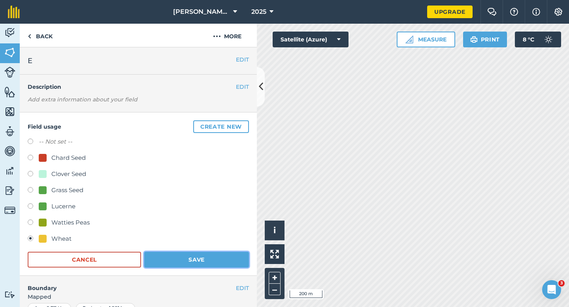
click at [222, 255] on button "Save" at bounding box center [196, 260] width 105 height 16
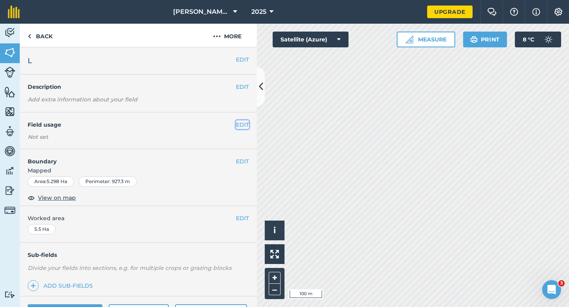
click at [242, 125] on button "EDIT" at bounding box center [242, 124] width 13 height 9
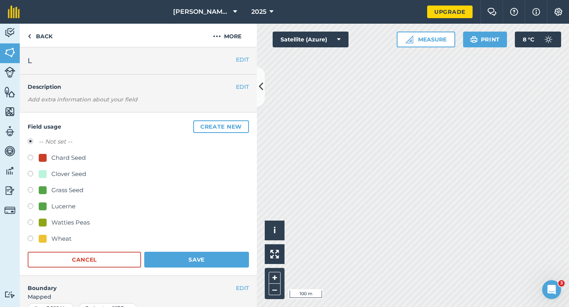
click at [242, 125] on button "Create new" at bounding box center [221, 126] width 56 height 13
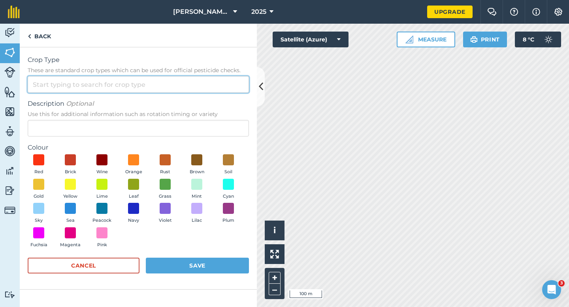
click at [193, 89] on input "Crop Type These are standard crop types which can be used for official pesticid…" at bounding box center [138, 84] width 221 height 17
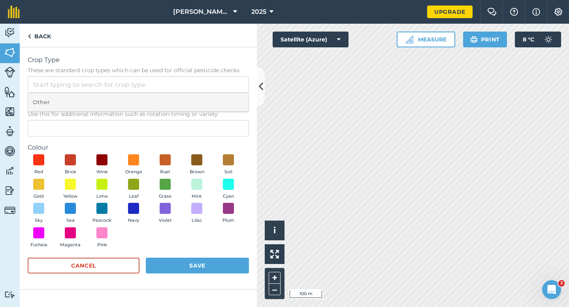
click at [193, 102] on li "Other" at bounding box center [138, 102] width 220 height 19
type input "Other"
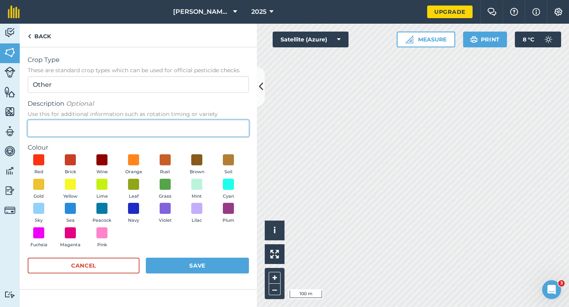
click at [193, 126] on input "Description Optional Use this for additional information such as rotation timin…" at bounding box center [138, 128] width 221 height 17
type input "Watties Beans"
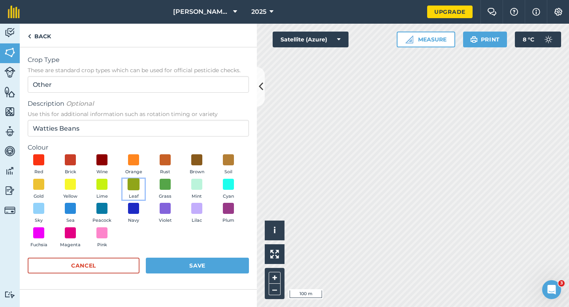
click at [135, 184] on span at bounding box center [134, 184] width 12 height 12
click at [185, 263] on button "Save" at bounding box center [197, 266] width 103 height 16
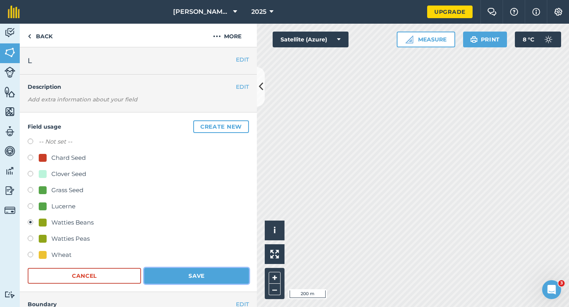
click at [219, 280] on button "Save" at bounding box center [196, 276] width 105 height 16
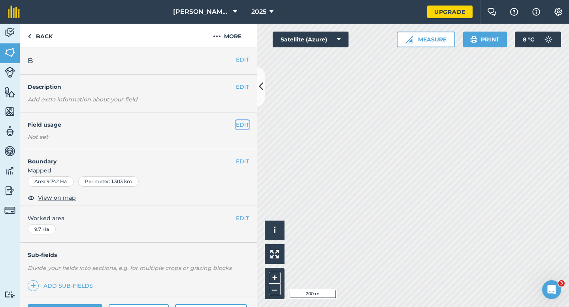
click at [246, 124] on button "EDIT" at bounding box center [242, 124] width 13 height 9
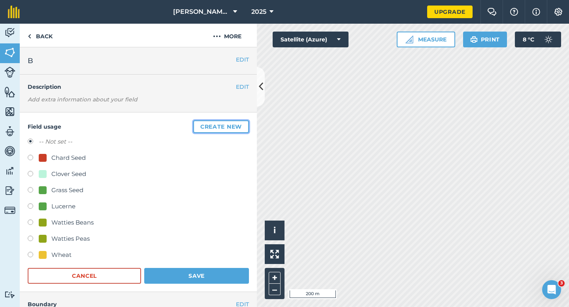
click at [246, 124] on button "Create new" at bounding box center [221, 126] width 56 height 13
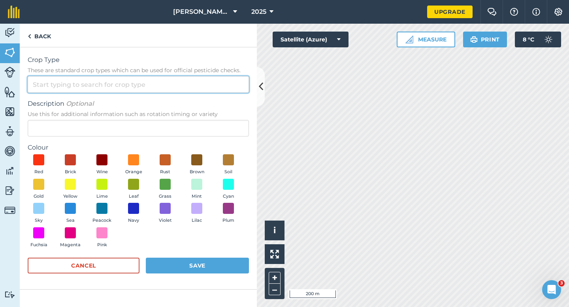
click at [220, 79] on input "Crop Type These are standard crop types which can be used for official pesticid…" at bounding box center [138, 84] width 221 height 17
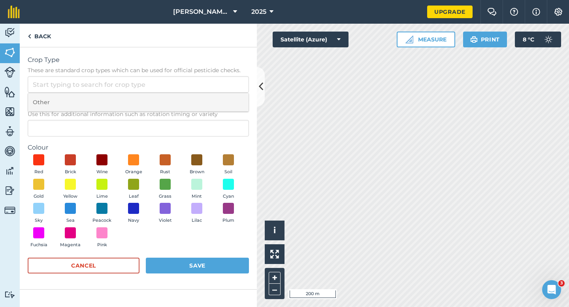
click at [220, 95] on li "Other" at bounding box center [138, 102] width 220 height 19
type input "Other"
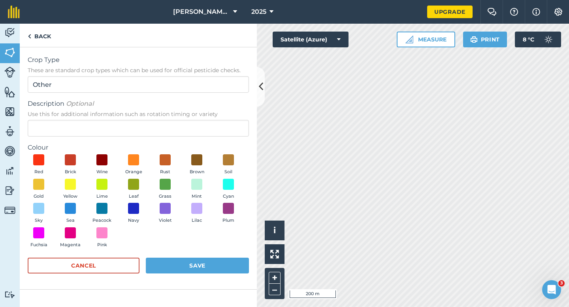
click at [220, 119] on div "Description Optional Use this for additional information such as rotation timin…" at bounding box center [138, 118] width 221 height 38
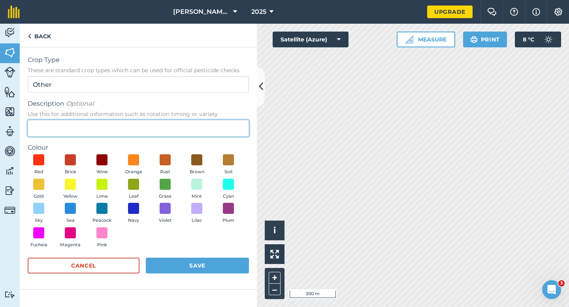
click at [212, 136] on input "Description Optional Use this for additional information such as rotation timin…" at bounding box center [138, 128] width 221 height 17
type input "Watties"
click at [65, 127] on input "Broad Been Seed" at bounding box center [138, 128] width 221 height 17
type input "Broad Bean Seed"
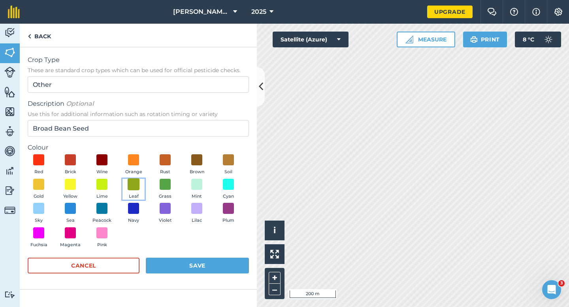
click at [136, 188] on span at bounding box center [134, 184] width 12 height 12
click at [206, 265] on button "Save" at bounding box center [197, 266] width 103 height 16
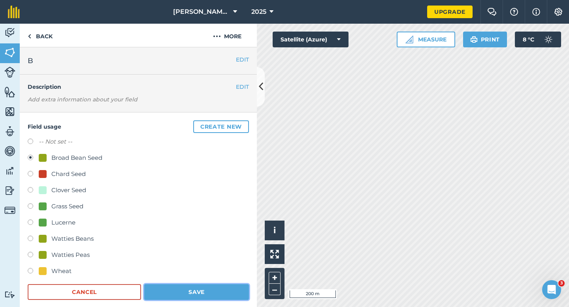
click at [220, 295] on button "Save" at bounding box center [196, 292] width 105 height 16
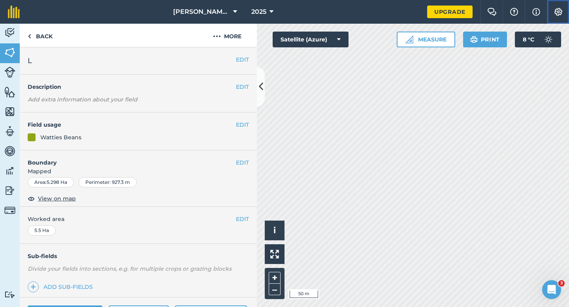
click at [566, 12] on button "Settings" at bounding box center [558, 12] width 22 height 24
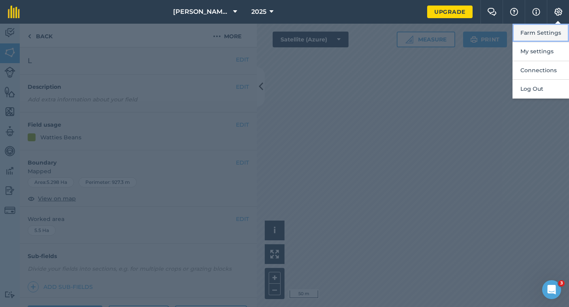
click at [563, 24] on button "Farm Settings" at bounding box center [540, 33] width 56 height 19
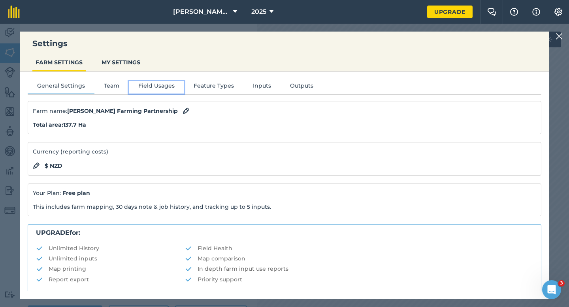
click at [152, 88] on button "Field Usages" at bounding box center [156, 87] width 55 height 12
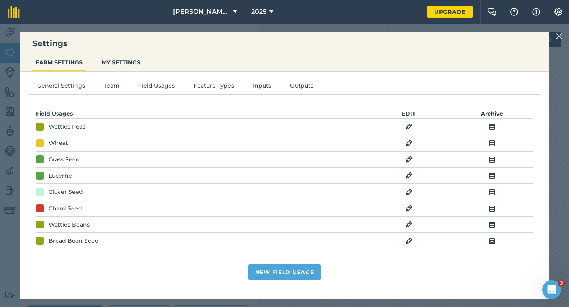
click at [410, 224] on img at bounding box center [408, 224] width 7 height 9
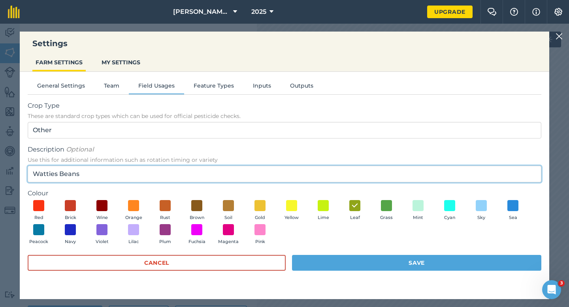
click at [83, 173] on input "Watties Beans" at bounding box center [284, 174] width 513 height 17
click at [60, 174] on input "Watties Beans" at bounding box center [284, 174] width 513 height 17
type input "Watties Broad Beans & Beans"
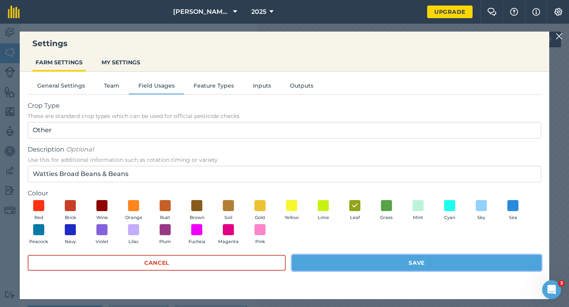
click at [337, 266] on button "Save" at bounding box center [416, 263] width 249 height 16
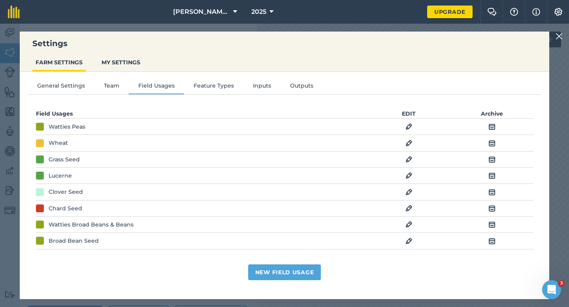
click at [562, 32] on div at bounding box center [559, 36] width 9 height 9
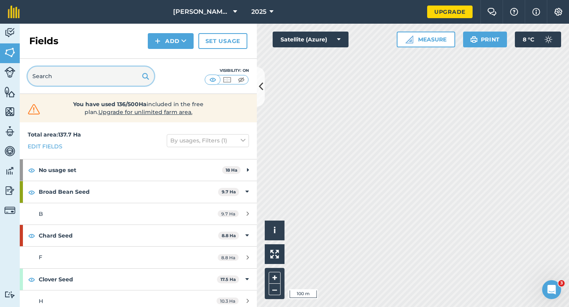
click at [135, 72] on input "text" at bounding box center [91, 76] width 126 height 19
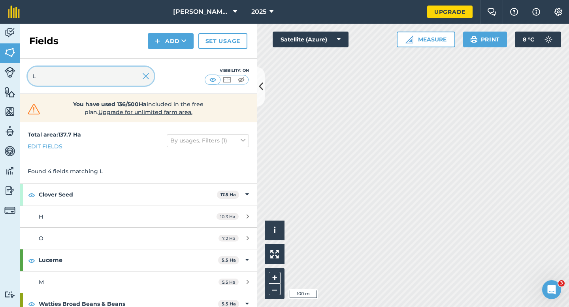
type input "L"
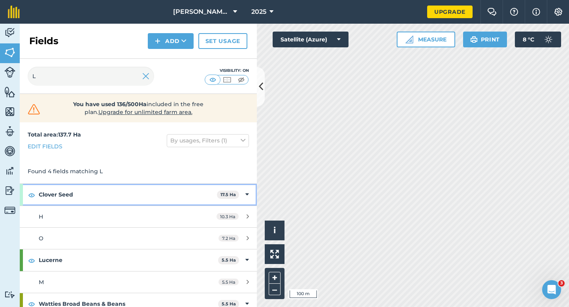
click at [245, 190] on icon at bounding box center [247, 194] width 4 height 9
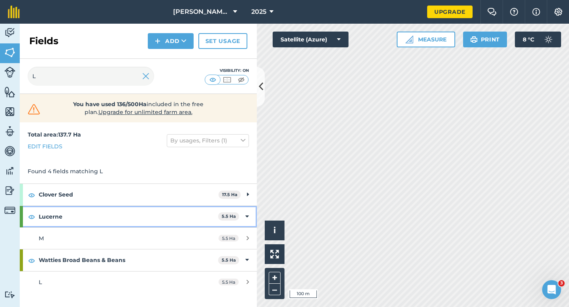
click at [243, 209] on div "Lucerne 5.5 Ha" at bounding box center [138, 216] width 237 height 21
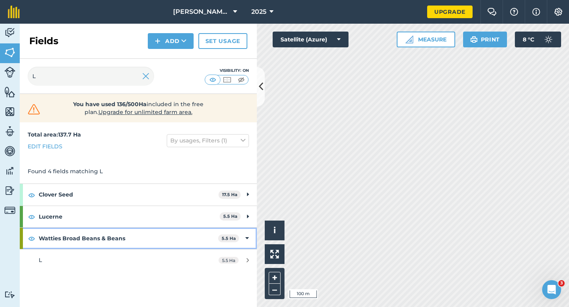
click at [241, 243] on div "Watties Broad Beans & Beans 5.5 Ha" at bounding box center [138, 238] width 237 height 21
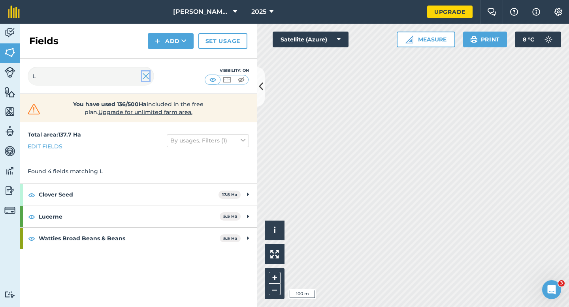
click at [144, 73] on img at bounding box center [145, 75] width 7 height 9
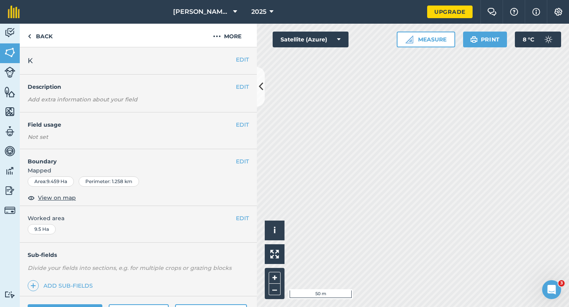
click at [241, 167] on span "Mapped" at bounding box center [138, 170] width 237 height 9
click at [237, 164] on button "EDIT" at bounding box center [242, 161] width 13 height 9
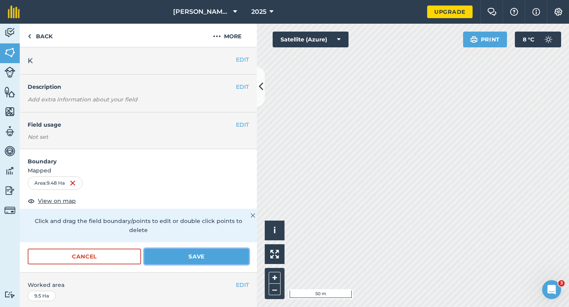
click at [234, 249] on button "Save" at bounding box center [196, 257] width 105 height 16
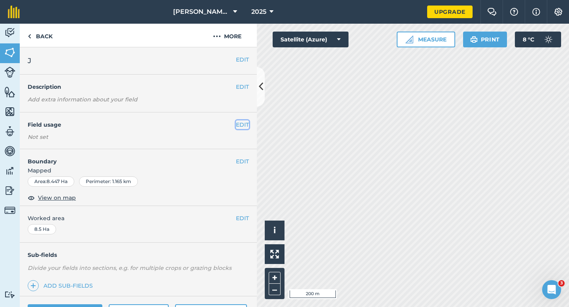
click at [246, 121] on button "EDIT" at bounding box center [242, 124] width 13 height 9
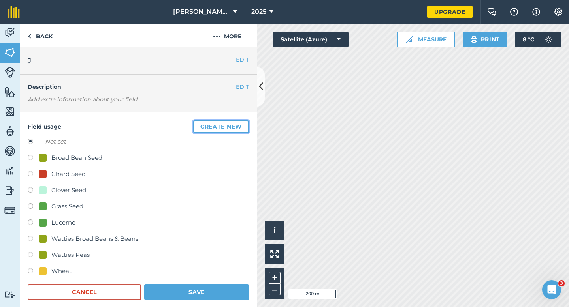
click at [226, 124] on button "Create new" at bounding box center [221, 126] width 56 height 13
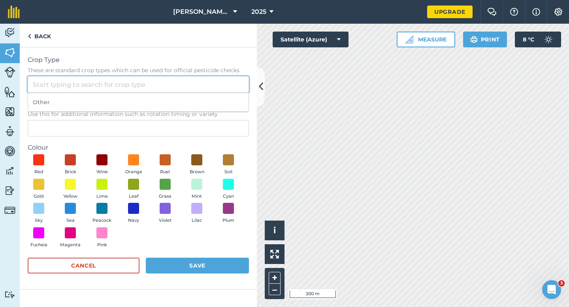
click at [215, 77] on input "Crop Type These are standard crop types which can be used for official pesticid…" at bounding box center [138, 84] width 221 height 17
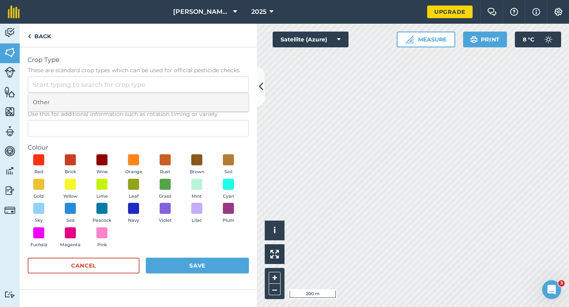
click at [215, 95] on li "Other" at bounding box center [138, 102] width 220 height 19
type input "Other"
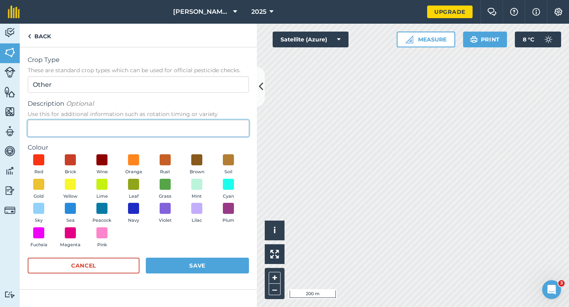
click at [215, 124] on input "Description Optional Use this for additional information such as rotation timin…" at bounding box center [138, 128] width 221 height 17
type input "Barley"
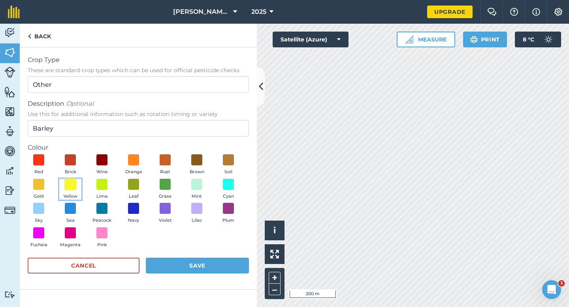
click at [69, 184] on span at bounding box center [70, 184] width 12 height 12
click at [197, 271] on button "Save" at bounding box center [197, 266] width 103 height 16
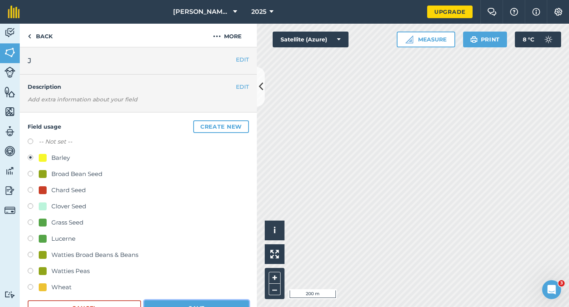
click at [209, 307] on button "Save" at bounding box center [196, 309] width 105 height 16
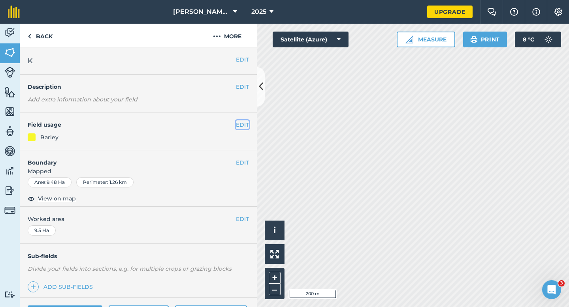
click at [248, 126] on button "EDIT" at bounding box center [242, 124] width 13 height 9
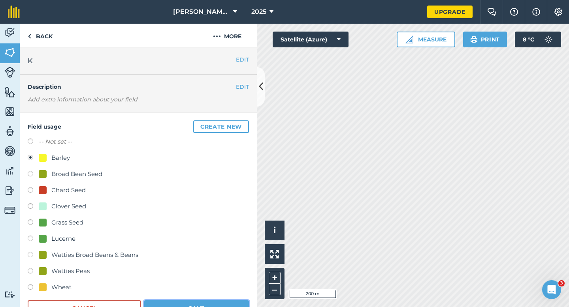
click at [214, 307] on button "Save" at bounding box center [196, 309] width 105 height 16
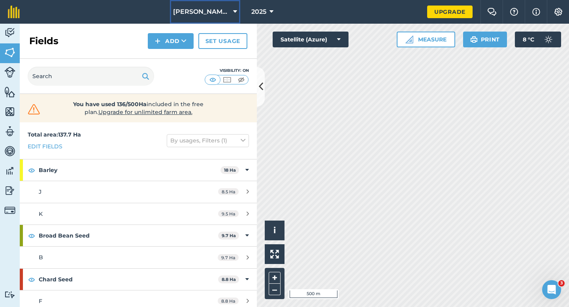
click at [213, 19] on button "[PERSON_NAME] Farming Partnership" at bounding box center [205, 12] width 70 height 24
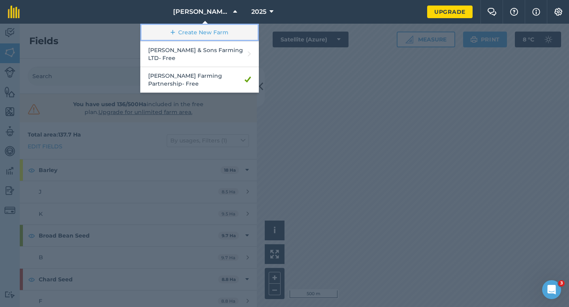
click at [214, 31] on link "Create New Farm" at bounding box center [199, 33] width 118 height 18
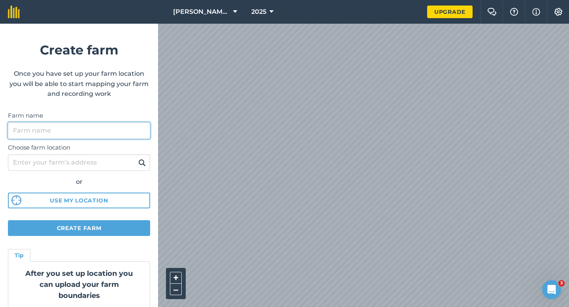
click at [125, 127] on input "Farm name" at bounding box center [79, 130] width 142 height 17
type input "[PERSON_NAME] & Sons"
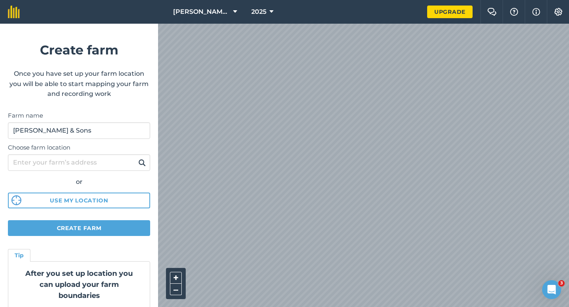
click at [100, 219] on form "Create farm Once you have set up your farm location you will be able to start m…" at bounding box center [79, 166] width 158 height 284
click at [126, 220] on form "Create farm Once you have set up your farm location you will be able to start m…" at bounding box center [79, 166] width 158 height 284
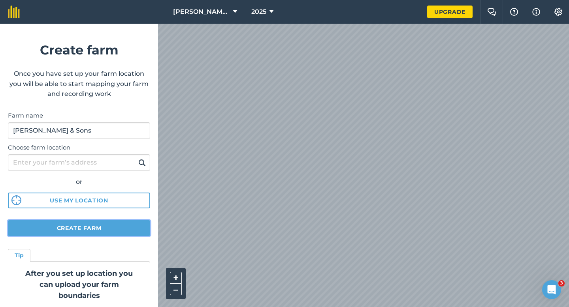
click at [126, 222] on button "Create farm" at bounding box center [79, 228] width 142 height 16
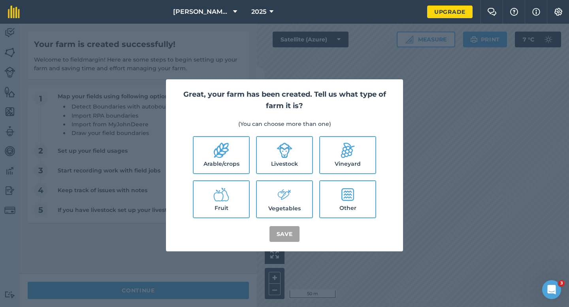
click at [209, 171] on label "Arable/crops" at bounding box center [221, 155] width 55 height 36
checkbox input "true"
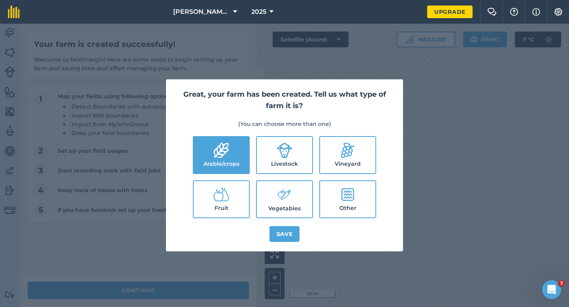
click at [284, 154] on icon at bounding box center [284, 151] width 16 height 16
checkbox input "true"
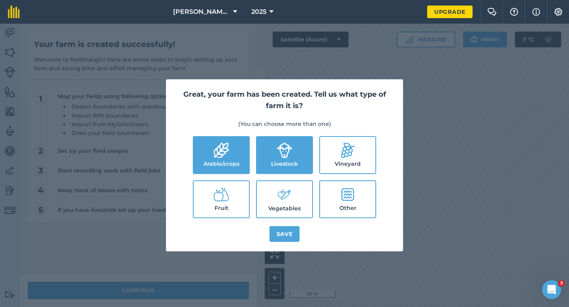
click at [291, 190] on icon at bounding box center [284, 194] width 16 height 17
checkbox input "true"
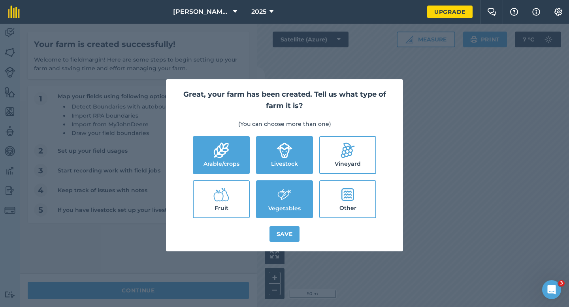
click at [291, 226] on div "Great, your farm has been created. Tell us what type of farm it is? (You can ch…" at bounding box center [284, 165] width 237 height 172
click at [291, 231] on button "Save" at bounding box center [284, 234] width 30 height 16
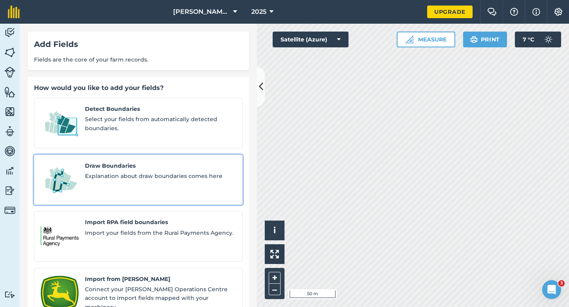
click at [96, 162] on div "Draw Boundaries Explanation about draw boundaries comes here" at bounding box center [160, 180] width 151 height 37
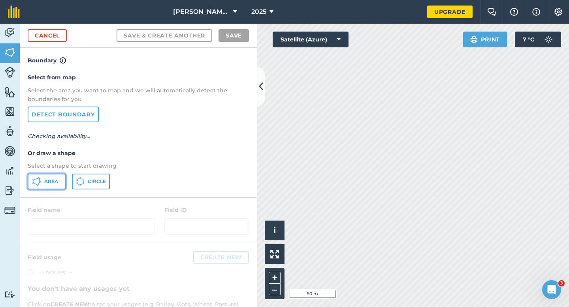
click at [53, 186] on button "Area" at bounding box center [47, 182] width 38 height 16
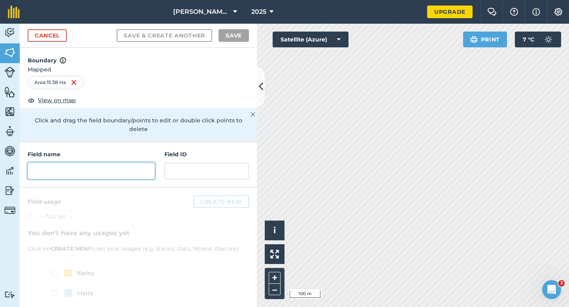
click at [119, 163] on input "text" at bounding box center [91, 171] width 127 height 17
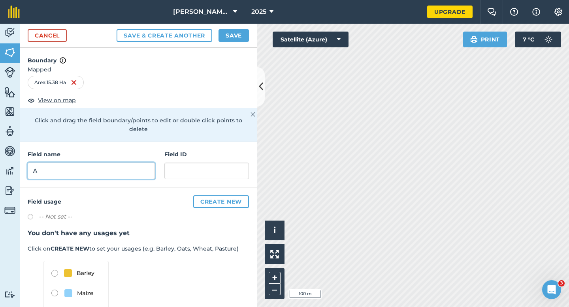
type input "A"
click at [223, 39] on button "Save" at bounding box center [233, 35] width 30 height 13
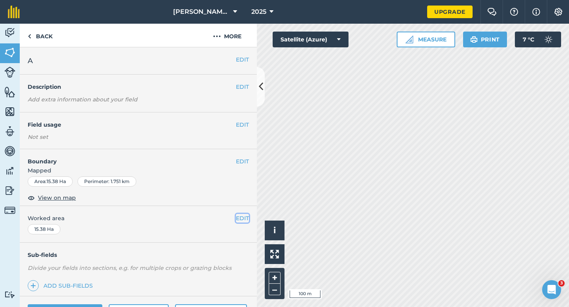
click at [245, 218] on button "EDIT" at bounding box center [242, 218] width 13 height 9
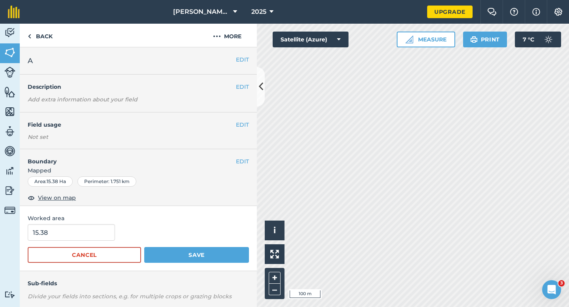
click at [53, 224] on div "Worked area 15.38 Cancel Save" at bounding box center [138, 238] width 237 height 65
click at [58, 233] on input "15.38" at bounding box center [71, 232] width 87 height 17
type input "15.3"
click at [144, 247] on button "Save" at bounding box center [196, 255] width 105 height 16
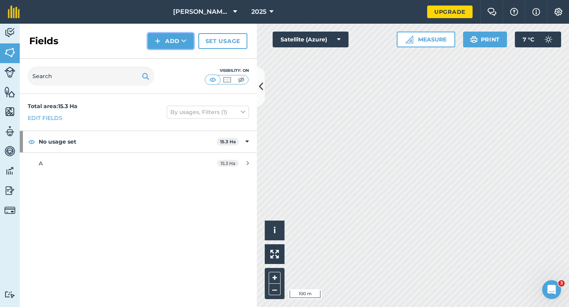
click at [172, 47] on button "Add" at bounding box center [171, 41] width 46 height 16
click at [172, 58] on link "Draw" at bounding box center [170, 58] width 43 height 17
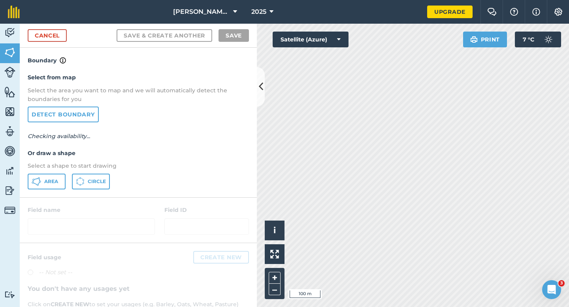
click at [43, 190] on div "Select from map Select the area you want to map and we will automatically detec…" at bounding box center [138, 131] width 237 height 132
click at [43, 188] on button "Area" at bounding box center [47, 182] width 38 height 16
click at [46, 185] on button "Area" at bounding box center [47, 182] width 38 height 16
click at [437, 14] on div "[PERSON_NAME] & Sons 2025 Upgrade Farm Chat Help Info Settings Map printing is …" at bounding box center [284, 153] width 569 height 307
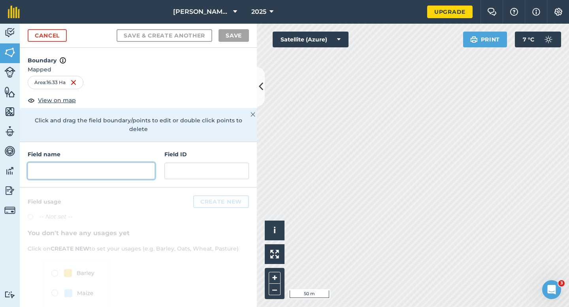
click at [97, 163] on input "text" at bounding box center [91, 171] width 127 height 17
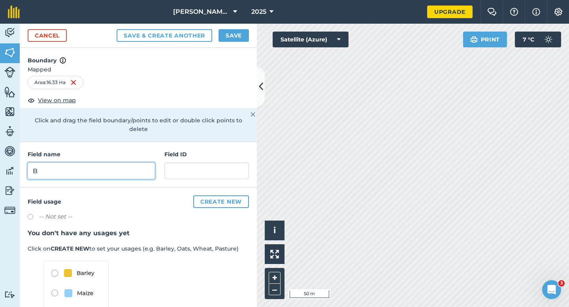
type input "B"
click at [224, 37] on button "Save" at bounding box center [233, 35] width 30 height 13
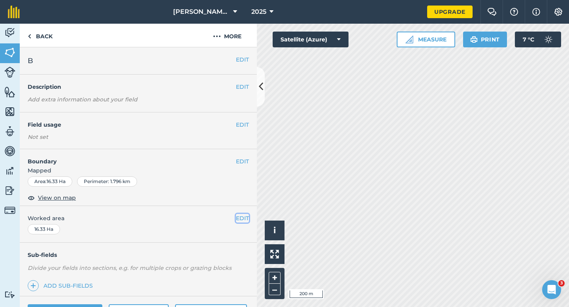
click at [239, 216] on button "EDIT" at bounding box center [242, 218] width 13 height 9
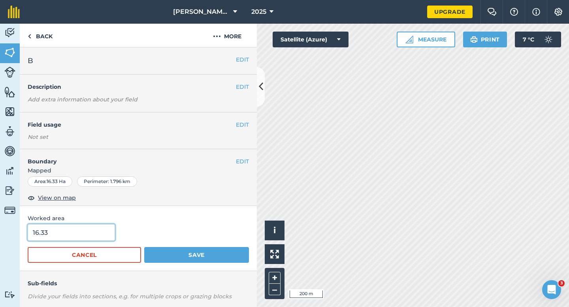
click at [102, 238] on input "16.33" at bounding box center [71, 232] width 87 height 17
type input "16.3"
click at [144, 247] on button "Save" at bounding box center [196, 255] width 105 height 16
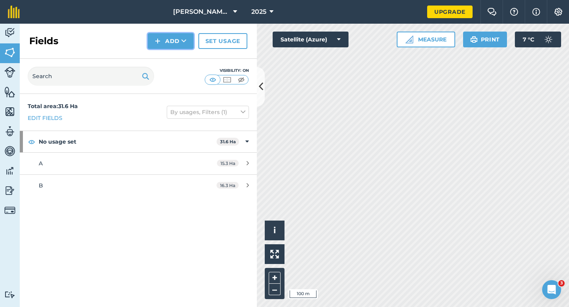
click at [164, 42] on button "Add" at bounding box center [171, 41] width 46 height 16
click at [166, 67] on link "Draw" at bounding box center [170, 58] width 43 height 17
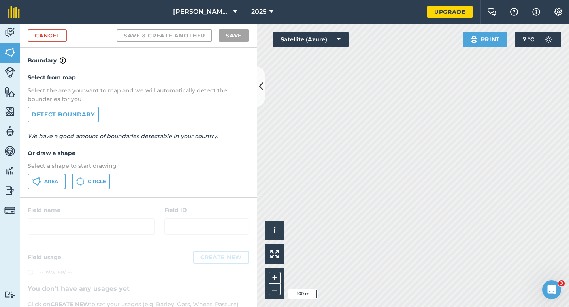
click at [58, 190] on div "Select from map Select the area you want to map and we will automatically detec…" at bounding box center [138, 131] width 237 height 132
click at [35, 186] on icon at bounding box center [36, 181] width 9 height 9
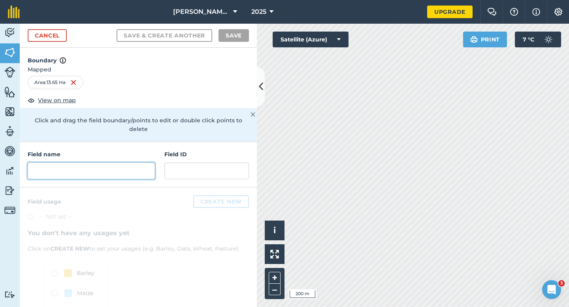
click at [143, 165] on input "text" at bounding box center [91, 171] width 127 height 17
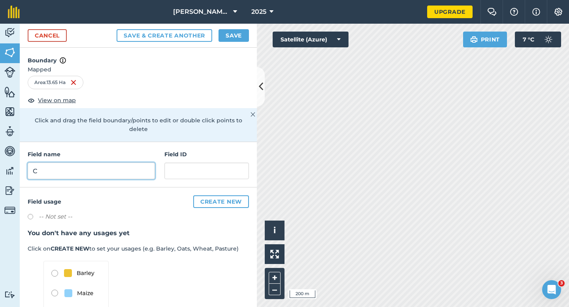
type input "C"
click at [237, 34] on button "Save" at bounding box center [233, 35] width 30 height 13
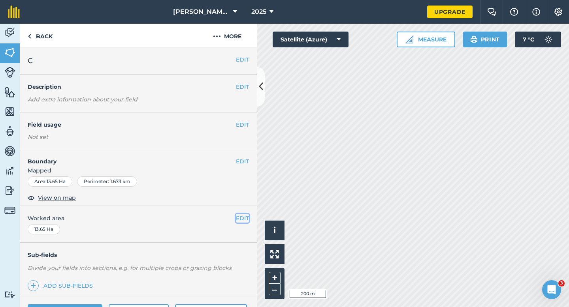
click at [244, 218] on button "EDIT" at bounding box center [242, 218] width 13 height 9
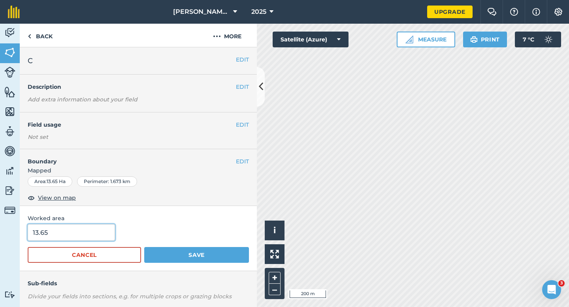
click at [70, 239] on input "13.65" at bounding box center [71, 232] width 87 height 17
type input "13.7"
click at [144, 247] on button "Save" at bounding box center [196, 255] width 105 height 16
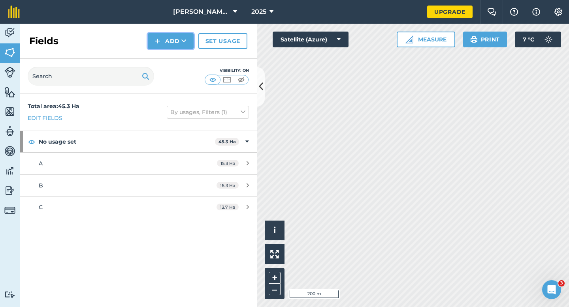
click at [179, 45] on button "Add" at bounding box center [171, 41] width 46 height 16
click at [179, 56] on link "Draw" at bounding box center [170, 58] width 43 height 17
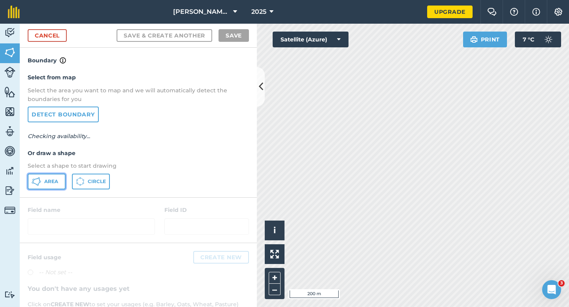
click at [37, 186] on button "Area" at bounding box center [47, 182] width 38 height 16
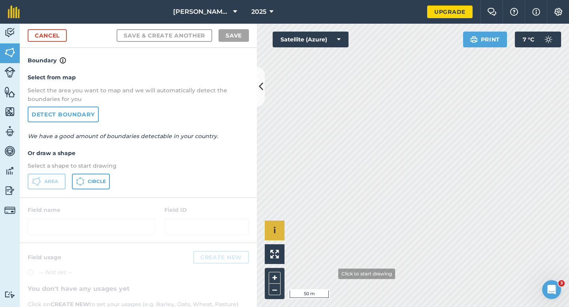
click at [277, 222] on div "Click to start drawing i © 2025 TomTom, Microsoft 50 m + –" at bounding box center [413, 166] width 312 height 284
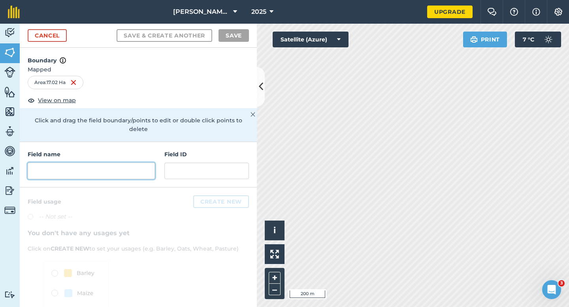
click at [153, 167] on input "text" at bounding box center [91, 171] width 127 height 17
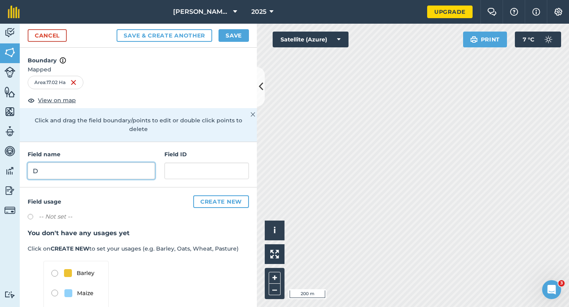
type input "D"
click at [224, 41] on button "Save" at bounding box center [233, 35] width 30 height 13
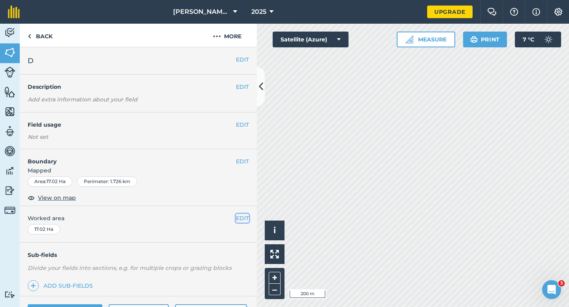
click at [244, 220] on button "EDIT" at bounding box center [242, 218] width 13 height 9
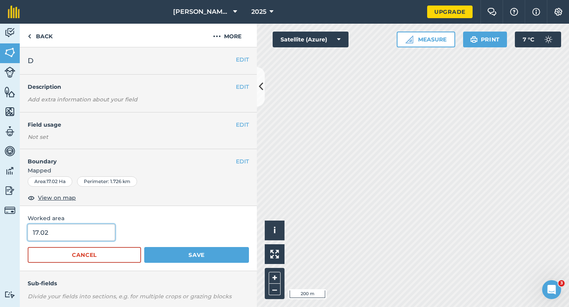
click at [70, 230] on input "17.02" at bounding box center [71, 232] width 87 height 17
type input "17"
click at [144, 247] on button "Save" at bounding box center [196, 255] width 105 height 16
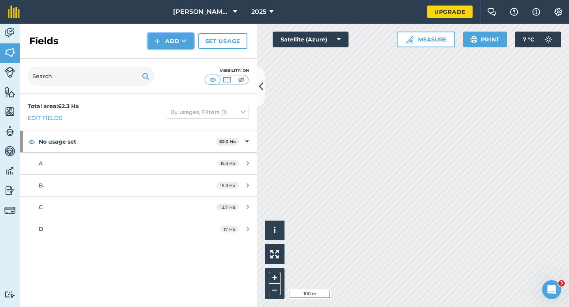
click at [179, 45] on button "Add" at bounding box center [171, 41] width 46 height 16
click at [179, 59] on link "Draw" at bounding box center [170, 58] width 43 height 17
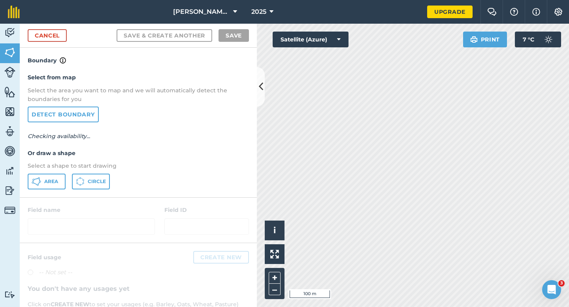
click at [66, 189] on div "Select from map Select the area you want to map and we will automatically detec…" at bounding box center [138, 131] width 237 height 132
click at [65, 189] on div "Area Circle" at bounding box center [138, 182] width 221 height 16
click at [59, 184] on button "Area" at bounding box center [47, 182] width 38 height 16
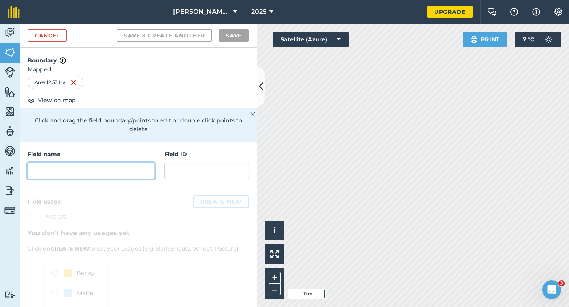
click at [132, 163] on input "text" at bounding box center [91, 171] width 127 height 17
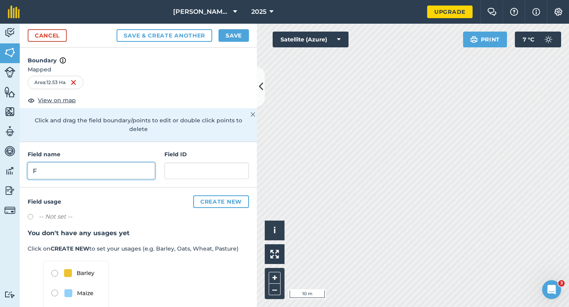
type input "F"
click at [224, 46] on div "Cancel Save & Create Another Save" at bounding box center [138, 36] width 237 height 24
click at [226, 41] on button "Save" at bounding box center [233, 35] width 30 height 13
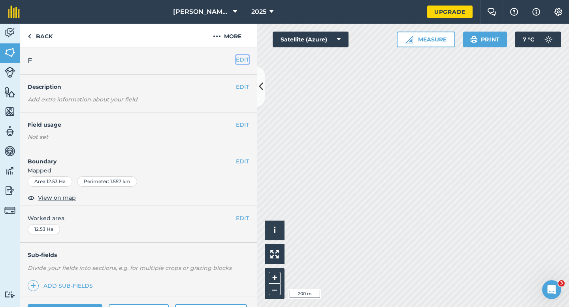
click at [241, 62] on button "EDIT" at bounding box center [242, 59] width 13 height 9
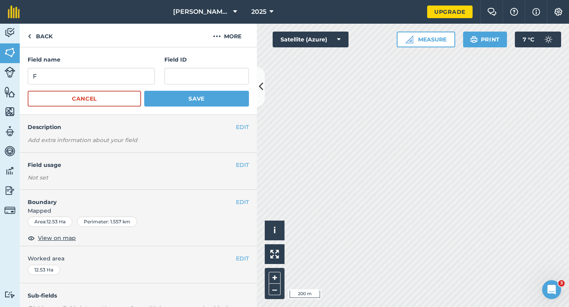
click at [139, 65] on div "Field name F" at bounding box center [91, 69] width 127 height 29
click at [139, 67] on div "Field name F" at bounding box center [91, 69] width 127 height 29
click at [139, 76] on input "F" at bounding box center [91, 76] width 127 height 17
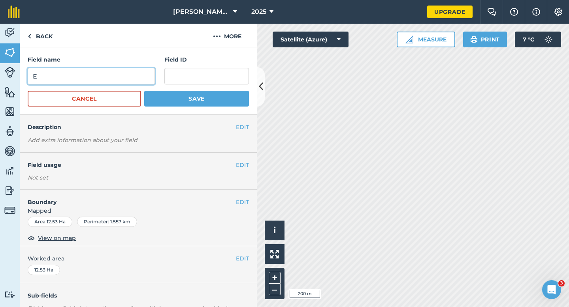
type input "E"
click at [144, 91] on button "Save" at bounding box center [196, 99] width 105 height 16
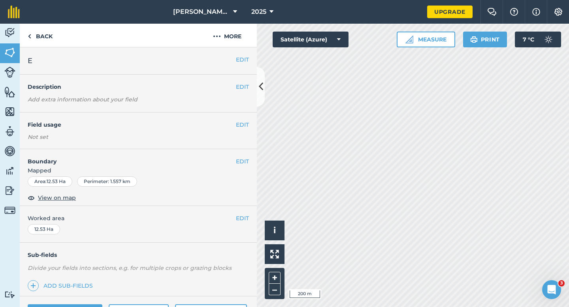
click at [245, 208] on div "EDIT Worked area 12.53 Ha" at bounding box center [138, 224] width 237 height 37
click at [245, 217] on button "EDIT" at bounding box center [242, 218] width 13 height 9
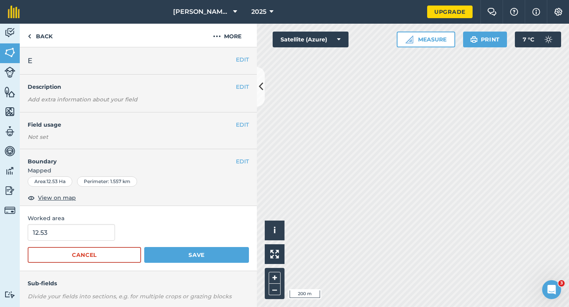
click at [88, 243] on form "12.53 Cancel Save" at bounding box center [138, 243] width 221 height 39
click at [88, 237] on input "12.53" at bounding box center [71, 232] width 87 height 17
type input "12.5"
click at [144, 247] on button "Save" at bounding box center [196, 255] width 105 height 16
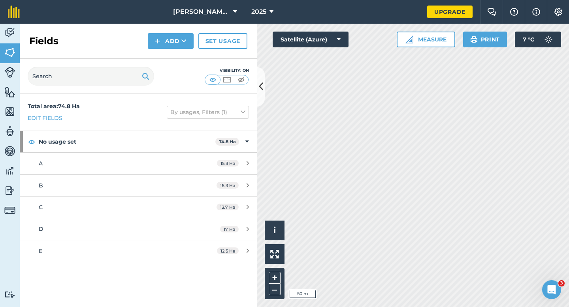
click at [174, 52] on div "Fields Add Set usage" at bounding box center [138, 41] width 237 height 35
click at [174, 48] on button "Add" at bounding box center [171, 41] width 46 height 16
click at [174, 58] on link "Draw" at bounding box center [170, 58] width 43 height 17
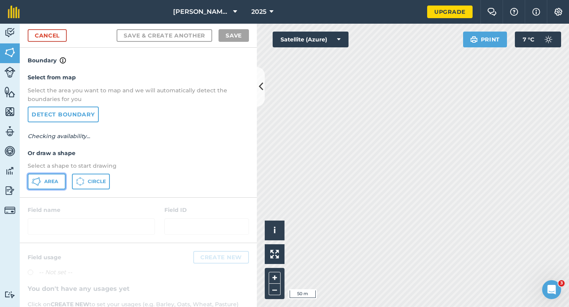
click at [54, 181] on span "Area" at bounding box center [51, 182] width 14 height 6
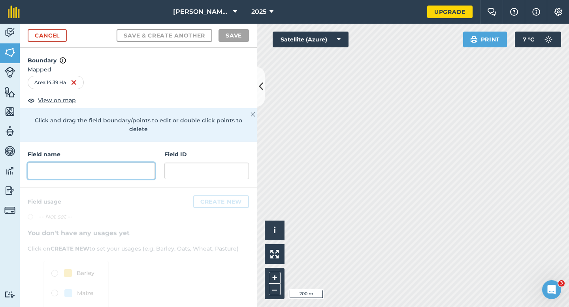
click at [128, 163] on input "text" at bounding box center [91, 171] width 127 height 17
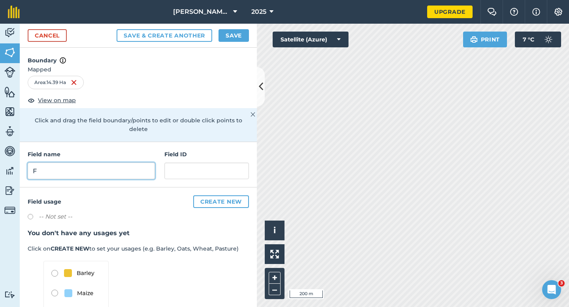
type input "F"
click at [232, 42] on div "Cancel Save & Create Another Save" at bounding box center [138, 36] width 237 height 24
click at [232, 36] on button "Save" at bounding box center [233, 35] width 30 height 13
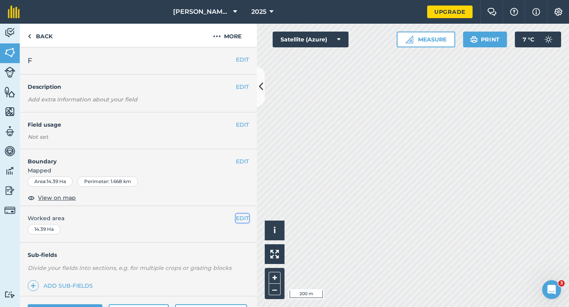
click at [241, 219] on button "EDIT" at bounding box center [242, 218] width 13 height 9
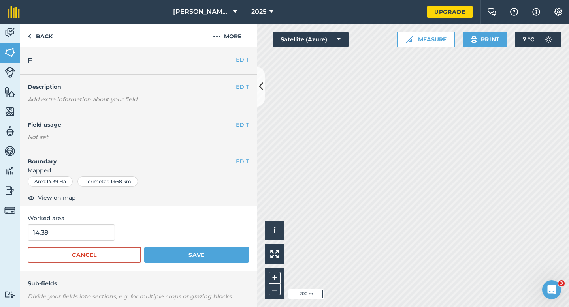
click at [113, 237] on div "14.39" at bounding box center [138, 232] width 221 height 17
click at [103, 237] on input "14.39" at bounding box center [71, 232] width 87 height 17
type input "14.4"
click at [144, 247] on button "Save" at bounding box center [196, 255] width 105 height 16
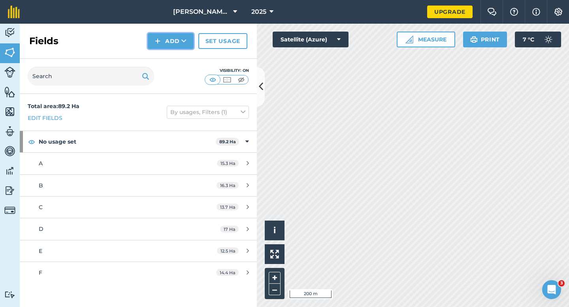
click at [158, 38] on img at bounding box center [158, 40] width 6 height 9
click at [168, 55] on link "Draw" at bounding box center [170, 58] width 43 height 17
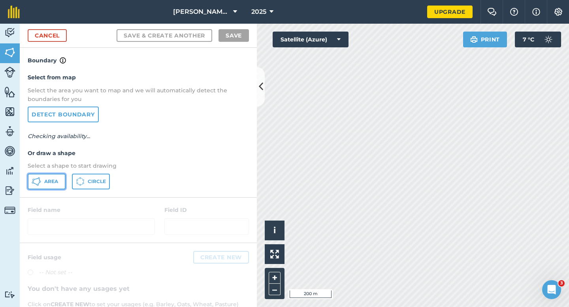
click at [60, 184] on button "Area" at bounding box center [47, 182] width 38 height 16
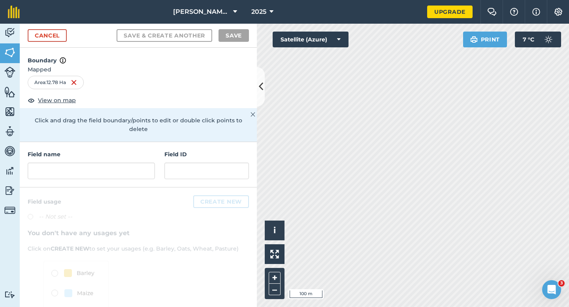
click at [105, 179] on div "Boundary Mapped Area : 12.78 Ha View on map Click and drag the field boundary/p…" at bounding box center [138, 178] width 237 height 260
click at [105, 166] on input "text" at bounding box center [91, 171] width 127 height 17
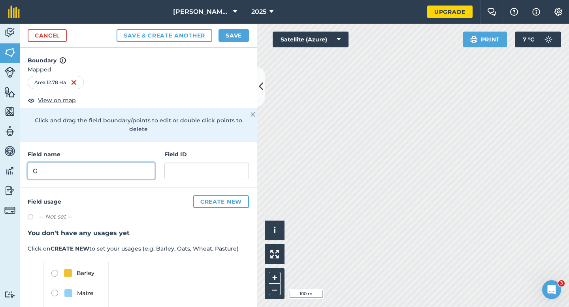
type input "G"
click at [251, 24] on div "Cancel Save & Create Another Save" at bounding box center [138, 36] width 237 height 24
click at [247, 27] on div "Cancel Save & Create Another Save" at bounding box center [138, 36] width 237 height 24
click at [243, 32] on button "Save" at bounding box center [233, 35] width 30 height 13
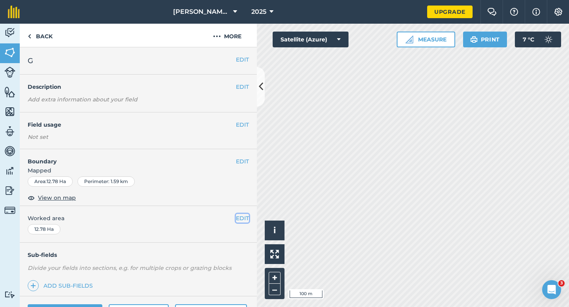
click at [242, 218] on button "EDIT" at bounding box center [242, 218] width 13 height 9
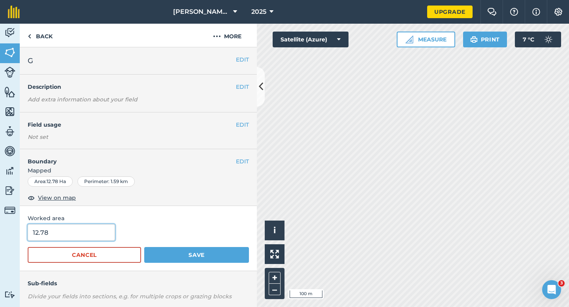
click at [78, 237] on input "12.78" at bounding box center [71, 232] width 87 height 17
type input "12.8"
click at [144, 247] on button "Save" at bounding box center [196, 255] width 105 height 16
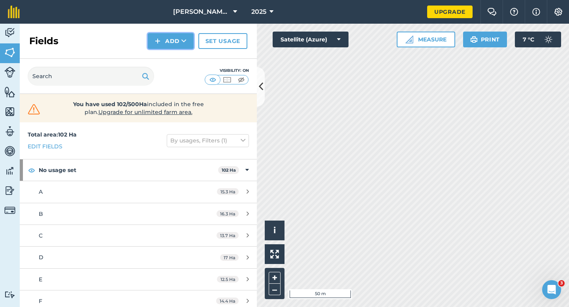
click at [165, 41] on button "Add" at bounding box center [171, 41] width 46 height 16
click at [166, 59] on link "Draw" at bounding box center [170, 58] width 43 height 17
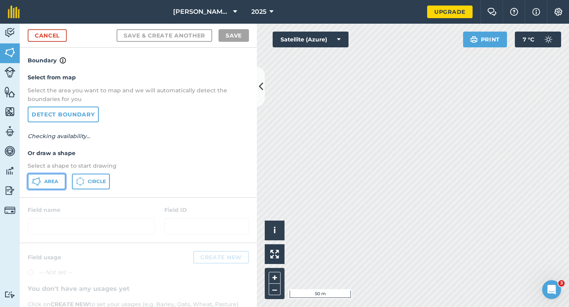
click at [44, 184] on button "Area" at bounding box center [47, 182] width 38 height 16
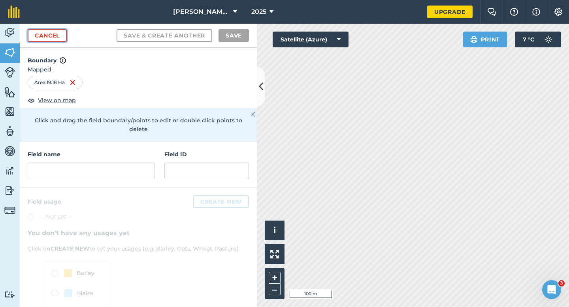
click at [60, 32] on link "Cancel" at bounding box center [47, 35] width 39 height 13
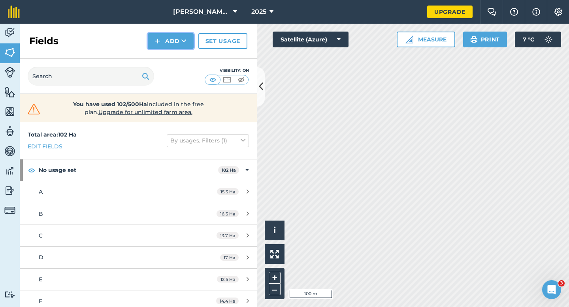
click at [168, 43] on button "Add" at bounding box center [171, 41] width 46 height 16
click at [168, 56] on link "Draw" at bounding box center [170, 58] width 43 height 17
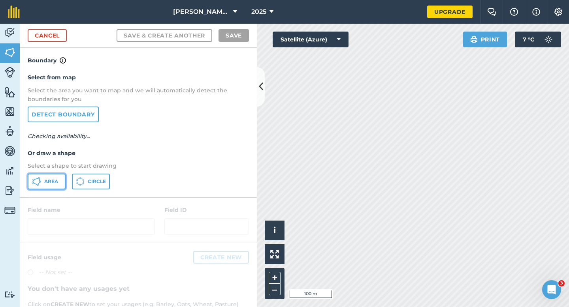
click at [53, 182] on span "Area" at bounding box center [51, 182] width 14 height 6
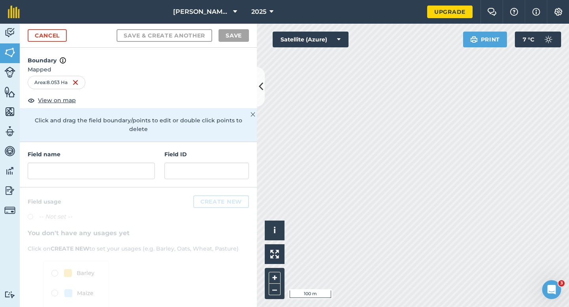
click at [153, 171] on div "Field name Field ID" at bounding box center [138, 164] width 237 height 45
click at [149, 171] on div "Field name Field ID" at bounding box center [138, 164] width 237 height 45
click at [146, 166] on input "text" at bounding box center [91, 171] width 127 height 17
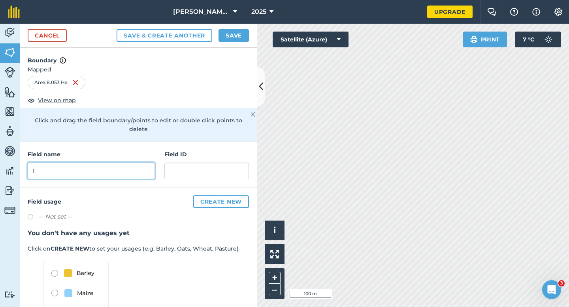
type input "I"
click at [246, 39] on button "Save" at bounding box center [233, 35] width 30 height 13
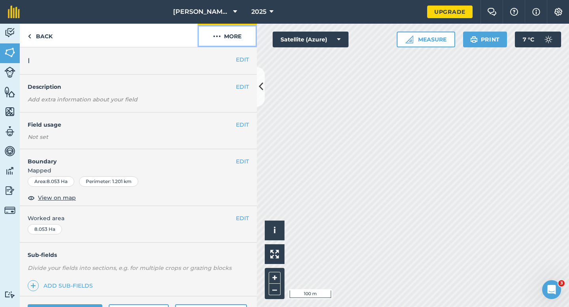
click at [222, 34] on button "More" at bounding box center [226, 35] width 59 height 23
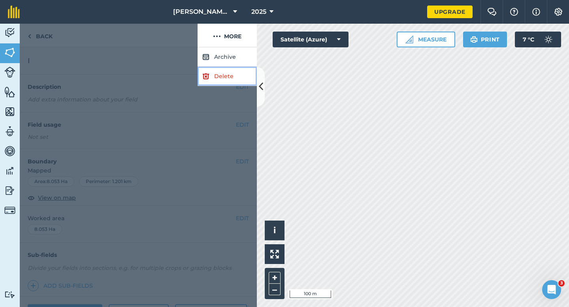
click at [227, 73] on link "Delete" at bounding box center [226, 76] width 59 height 19
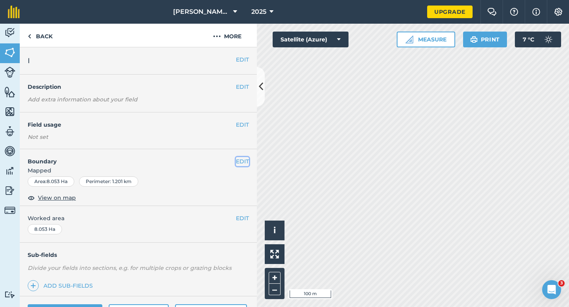
click at [241, 163] on button "EDIT" at bounding box center [242, 161] width 13 height 9
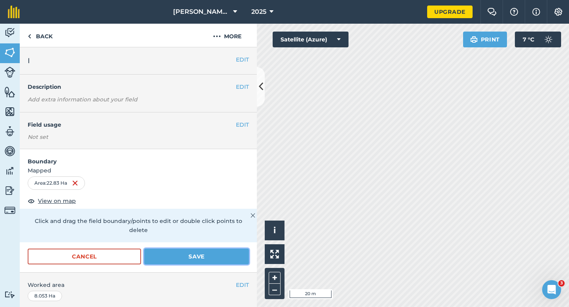
click at [197, 249] on button "Save" at bounding box center [196, 257] width 105 height 16
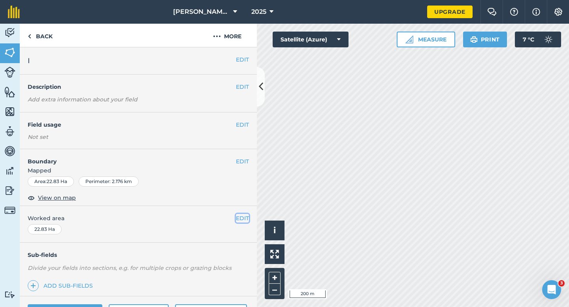
click at [248, 218] on button "EDIT" at bounding box center [242, 218] width 13 height 9
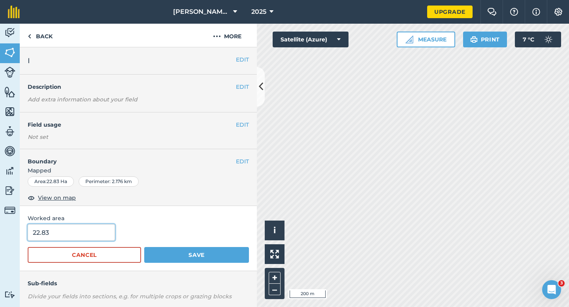
click at [77, 236] on input "22.83" at bounding box center [71, 232] width 87 height 17
type input "18"
click at [144, 247] on button "Save" at bounding box center [196, 255] width 105 height 16
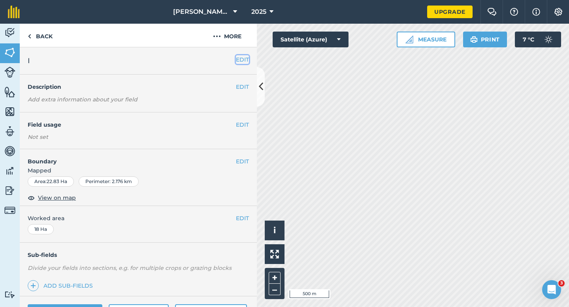
click at [238, 64] on button "EDIT" at bounding box center [242, 59] width 13 height 9
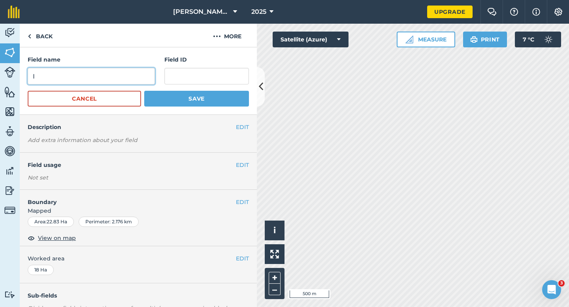
click at [138, 72] on input "I" at bounding box center [91, 76] width 127 height 17
type input "H"
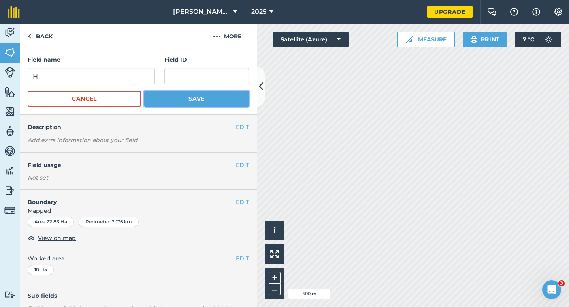
click at [210, 98] on button "Save" at bounding box center [196, 99] width 105 height 16
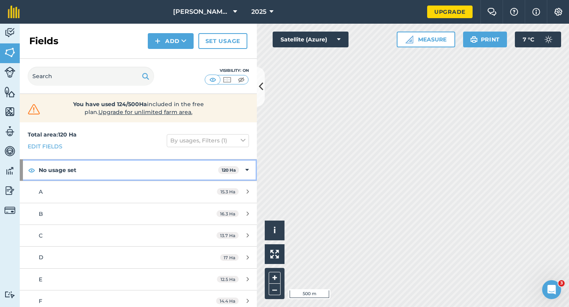
click at [248, 173] on icon at bounding box center [247, 170] width 4 height 9
